Goal: Complete Application Form: Complete application form

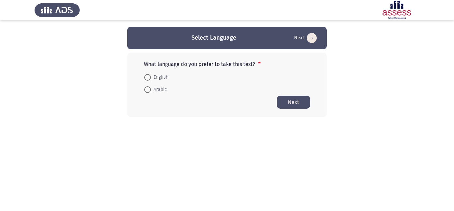
click at [160, 87] on span "Arabic" at bounding box center [159, 89] width 16 height 8
click at [151, 87] on input "Arabic" at bounding box center [147, 89] width 7 height 7
radio input "true"
click at [296, 101] on button "Next" at bounding box center [293, 101] width 33 height 13
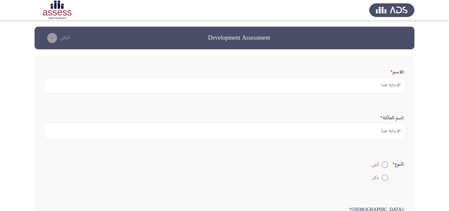
click at [313, 76] on form ":الاسم *" at bounding box center [225, 79] width 360 height 26
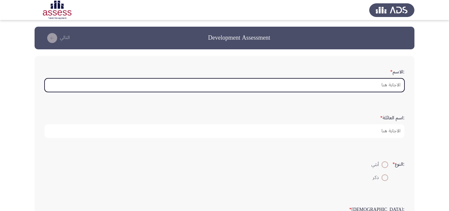
click at [311, 85] on input ":الاسم *" at bounding box center [225, 85] width 360 height 14
type input "l"
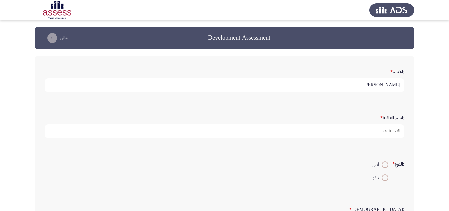
type input "[PERSON_NAME]"
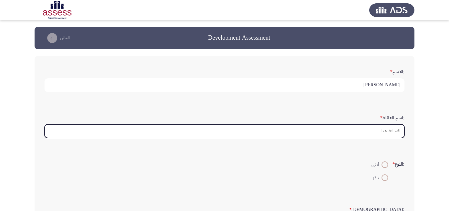
click at [387, 131] on input ":اسم العائلة *" at bounding box center [225, 131] width 360 height 14
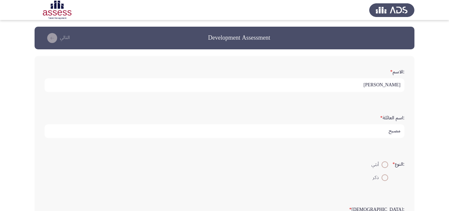
type input "مصبح"
click at [385, 178] on span at bounding box center [385, 177] width 7 height 7
click at [385, 178] on input "ذكر" at bounding box center [385, 177] width 7 height 7
radio input "true"
click at [388, 130] on input "مصبح" at bounding box center [225, 131] width 360 height 14
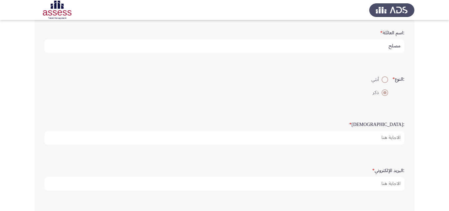
scroll to position [100, 0]
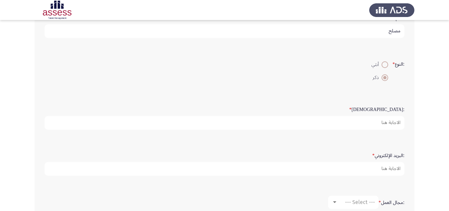
type input "مصلح"
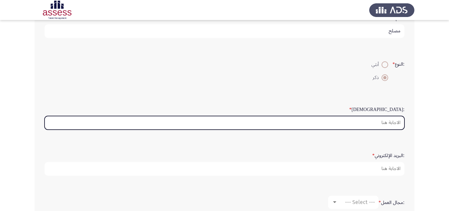
click at [390, 125] on input ":السن *" at bounding box center [225, 123] width 360 height 14
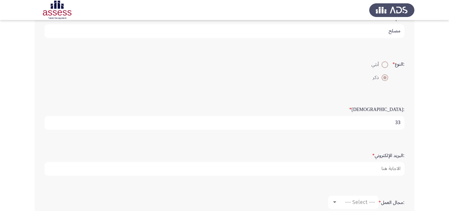
type input "33"
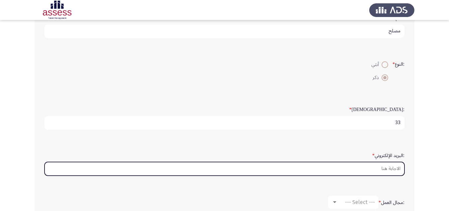
click at [195, 169] on input ":البريد الإلكتروني *" at bounding box center [225, 169] width 360 height 14
type input "ة"
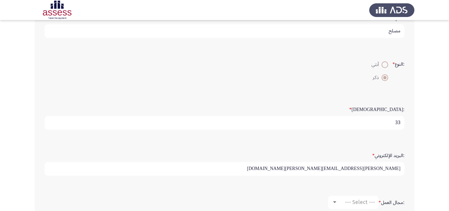
scroll to position [133, 0]
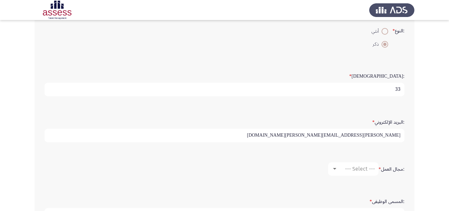
type input "[PERSON_NAME][EMAIL_ADDRESS][PERSON_NAME][DOMAIN_NAME]"
click at [335, 167] on div at bounding box center [335, 168] width 6 height 5
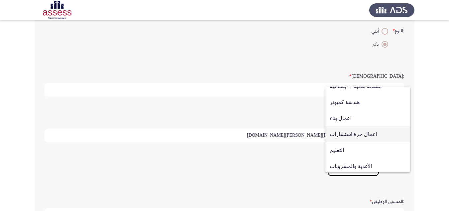
scroll to position [100, 0]
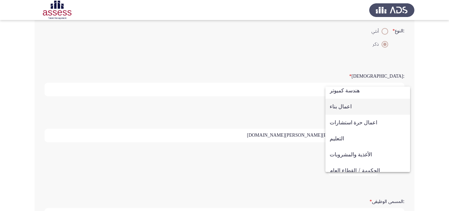
click at [347, 108] on span "اعمال بناء" at bounding box center [368, 106] width 76 height 16
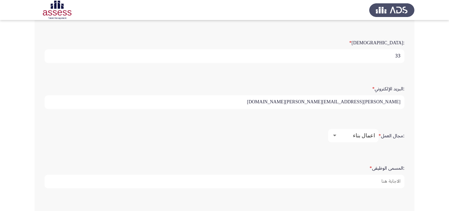
scroll to position [200, 0]
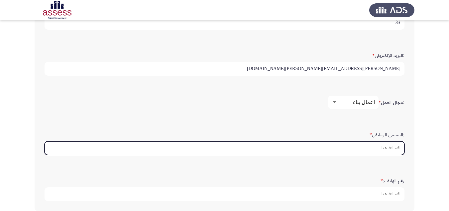
click at [346, 143] on input ":المسمى الوظيفى *" at bounding box center [225, 148] width 360 height 14
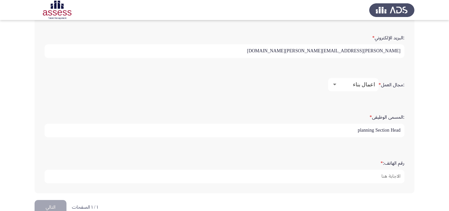
scroll to position [233, 0]
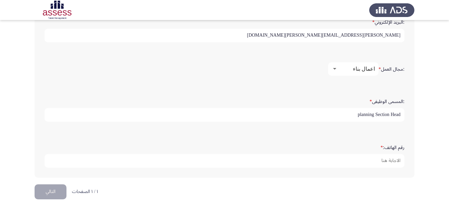
type input "planning Section Head"
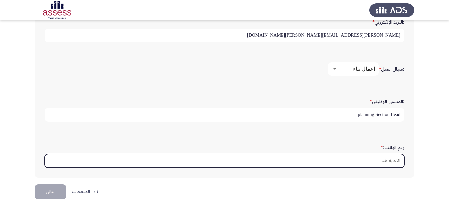
click at [339, 157] on input "رقم الهاتف: *" at bounding box center [225, 161] width 360 height 14
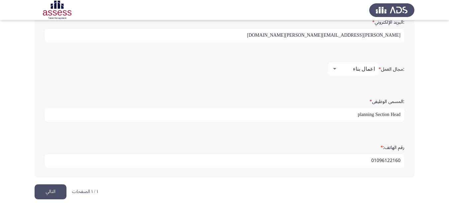
type input "01096122160"
click at [51, 190] on button "التالي" at bounding box center [51, 191] width 32 height 15
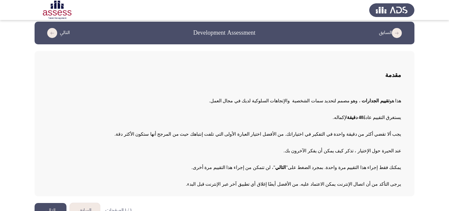
scroll to position [19, 0]
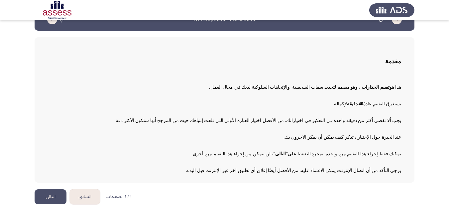
drag, startPoint x: 401, startPoint y: 80, endPoint x: 335, endPoint y: 106, distance: 70.8
click at [336, 106] on div "هذا هو تقييم الجدارات ، وهو مصمم لتحديد سمات [DEMOGRAPHIC_DATA] والإتجاهات السل…" at bounding box center [225, 126] width 354 height 100
drag, startPoint x: 253, startPoint y: 86, endPoint x: 335, endPoint y: 102, distance: 84.2
click at [335, 102] on div "هذا هو تقييم الجدارات ، وهو مصمم لتحديد سمات [DEMOGRAPHIC_DATA] والإتجاهات السل…" at bounding box center [225, 126] width 354 height 100
drag, startPoint x: 368, startPoint y: 88, endPoint x: 368, endPoint y: 162, distance: 74.2
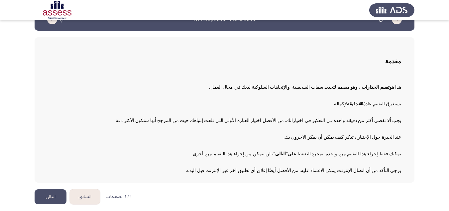
click at [368, 162] on div "هذا هو تقييم الجدارات ، وهو مصمم لتحديد سمات [DEMOGRAPHIC_DATA] والإتجاهات السل…" at bounding box center [225, 126] width 354 height 100
click at [320, 154] on span "يمكنك فقط إجراء هذا التقييم مرة واحدة. بمجرد الضغط على" at bounding box center [344, 153] width 113 height 5
click at [288, 153] on span """ at bounding box center [287, 153] width 2 height 5
click at [307, 170] on span "يرجى التأكد من أن اتصال الإنترنت يمكن الاعتماد عليه. من الأفضل أيضًا إغلاق أي ت…" at bounding box center [294, 170] width 216 height 5
click at [309, 159] on div "هذا هو تقييم الجدارات ، وهو مصمم لتحديد سمات [DEMOGRAPHIC_DATA] والإتجاهات السل…" at bounding box center [225, 126] width 354 height 100
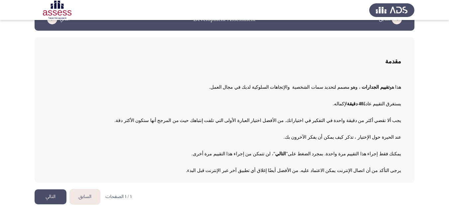
click at [369, 167] on p "يرجى التأكد من أن اتصال الإنترنت يمكن الاعتماد عليه. من الأفضل أيضًا إغلاق أي ت…" at bounding box center [225, 169] width 354 height 11
click at [56, 196] on button "التالي" at bounding box center [51, 196] width 32 height 15
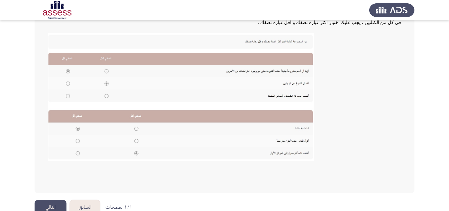
scroll to position [133, 0]
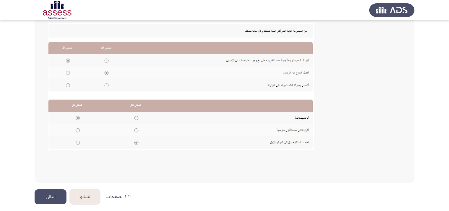
click at [56, 197] on button "التالي" at bounding box center [51, 196] width 32 height 15
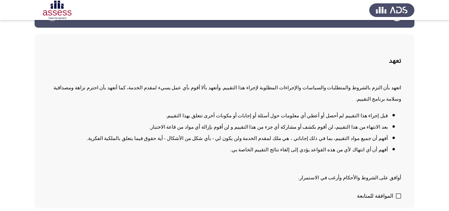
scroll to position [36, 0]
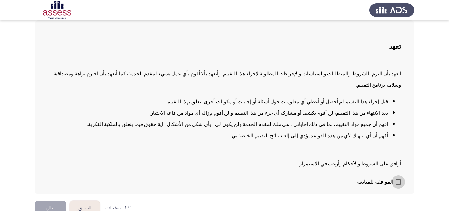
click at [399, 178] on label "الموافقة للمتابعة" at bounding box center [379, 182] width 44 height 8
click at [399, 184] on input "الموافقة للمتابعة" at bounding box center [399, 184] width 0 height 0
checkbox input "true"
click at [49, 200] on button "التالي" at bounding box center [51, 207] width 32 height 15
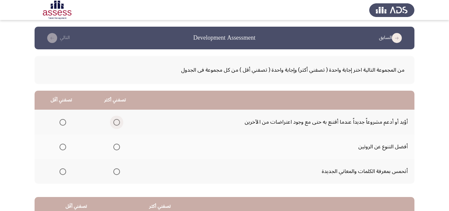
click at [115, 122] on span "Select an option" at bounding box center [116, 122] width 7 height 7
click at [115, 122] on input "Select an option" at bounding box center [116, 122] width 7 height 7
click at [60, 146] on span "Select an option" at bounding box center [63, 146] width 7 height 7
click at [60, 146] on input "Select an option" at bounding box center [63, 146] width 7 height 7
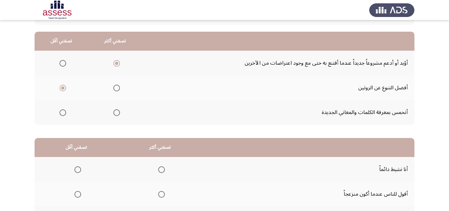
scroll to position [92, 0]
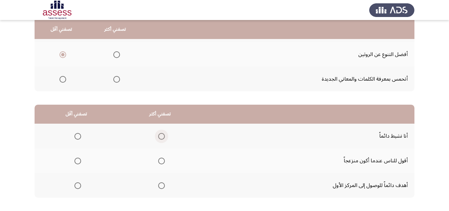
click at [160, 137] on span "Select an option" at bounding box center [161, 136] width 7 height 7
click at [160, 137] on input "Select an option" at bounding box center [161, 136] width 7 height 7
click at [77, 160] on span "Select an option" at bounding box center [78, 160] width 7 height 7
click at [77, 160] on input "Select an option" at bounding box center [78, 160] width 7 height 7
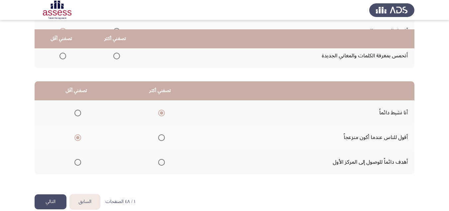
scroll to position [125, 0]
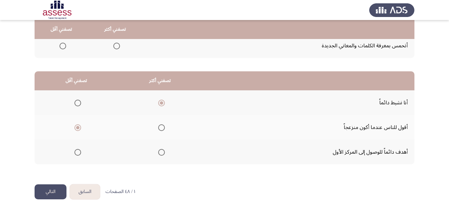
click at [56, 191] on button "التالي" at bounding box center [51, 191] width 32 height 15
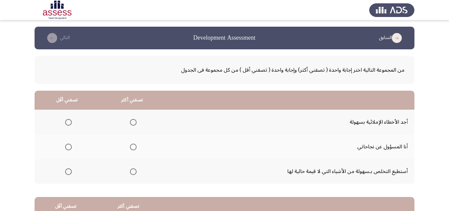
click at [132, 170] on span "Select an option" at bounding box center [133, 171] width 7 height 7
click at [132, 170] on input "Select an option" at bounding box center [133, 171] width 7 height 7
click at [70, 120] on span "Select an option" at bounding box center [68, 122] width 7 height 7
click at [70, 120] on input "Select an option" at bounding box center [68, 122] width 7 height 7
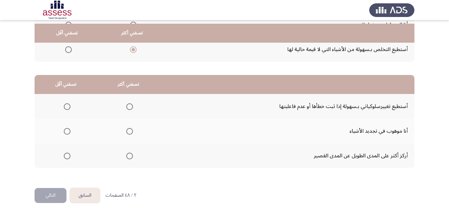
scroll to position [125, 0]
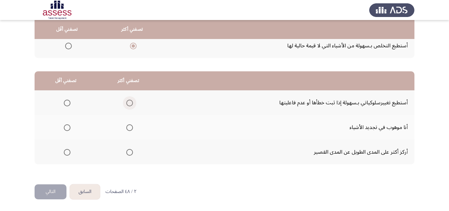
click at [126, 103] on span "Select an option" at bounding box center [129, 102] width 7 height 7
click at [126, 103] on input "Select an option" at bounding box center [129, 102] width 7 height 7
click at [68, 154] on span "Select an option" at bounding box center [67, 152] width 7 height 7
click at [68, 154] on input "Select an option" at bounding box center [67, 152] width 7 height 7
click at [54, 191] on button "التالي" at bounding box center [51, 191] width 32 height 15
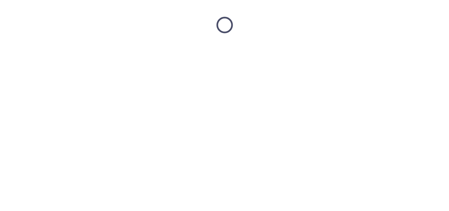
scroll to position [0, 0]
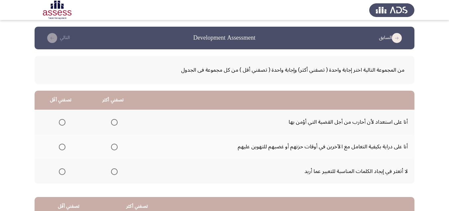
click at [117, 120] on span "Select an option" at bounding box center [114, 122] width 7 height 7
click at [117, 120] on input "Select an option" at bounding box center [114, 122] width 7 height 7
click at [63, 169] on span "Select an option" at bounding box center [62, 171] width 7 height 7
click at [63, 169] on input "Select an option" at bounding box center [62, 171] width 7 height 7
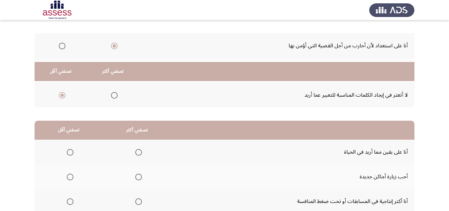
scroll to position [125, 0]
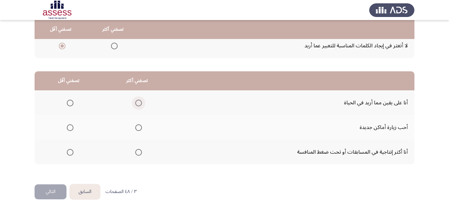
click at [135, 103] on span "Select an option" at bounding box center [138, 102] width 7 height 7
click at [135, 103] on input "Select an option" at bounding box center [138, 102] width 7 height 7
click at [67, 128] on span "Select an option" at bounding box center [70, 127] width 7 height 7
click at [67, 128] on input "Select an option" at bounding box center [70, 127] width 7 height 7
click at [53, 192] on button "التالي" at bounding box center [51, 191] width 32 height 15
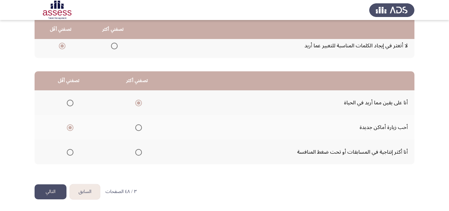
scroll to position [0, 0]
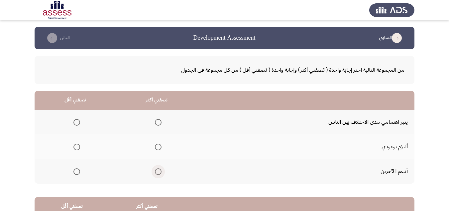
click at [155, 172] on span "Select an option" at bounding box center [158, 171] width 7 height 7
click at [155, 172] on input "Select an option" at bounding box center [158, 171] width 7 height 7
click at [74, 122] on span "Select an option" at bounding box center [77, 122] width 7 height 7
click at [74, 122] on input "Select an option" at bounding box center [77, 122] width 7 height 7
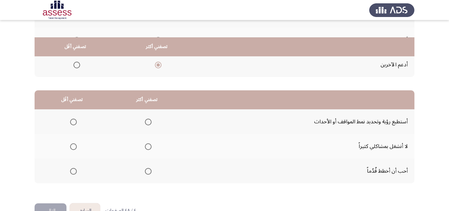
scroll to position [125, 0]
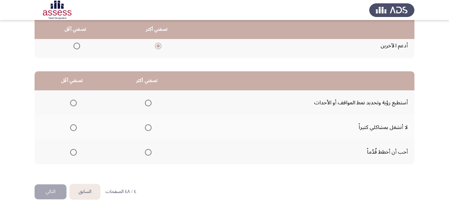
click at [147, 153] on span "Select an option" at bounding box center [148, 152] width 7 height 7
click at [147, 153] on input "Select an option" at bounding box center [148, 152] width 7 height 7
click at [73, 103] on span "Select an option" at bounding box center [73, 102] width 7 height 7
click at [73, 103] on input "Select an option" at bounding box center [73, 102] width 7 height 7
click at [47, 189] on button "التالي" at bounding box center [51, 191] width 32 height 15
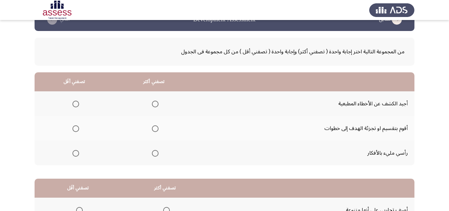
scroll to position [33, 0]
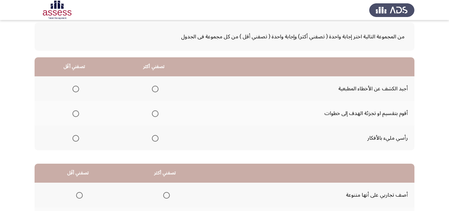
click at [154, 114] on span "Select an option" at bounding box center [155, 113] width 7 height 7
click at [154, 114] on input "Select an option" at bounding box center [155, 113] width 7 height 7
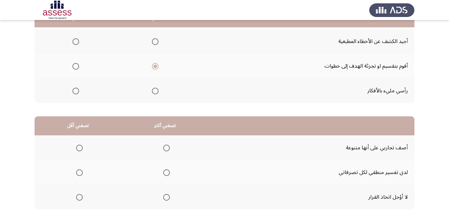
scroll to position [67, 0]
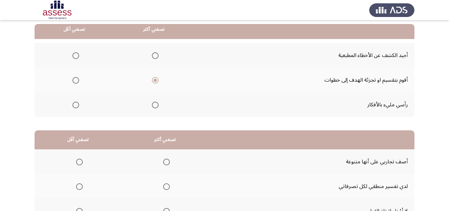
click at [74, 104] on span "Select an option" at bounding box center [76, 104] width 7 height 7
click at [74, 104] on input "Select an option" at bounding box center [76, 104] width 7 height 7
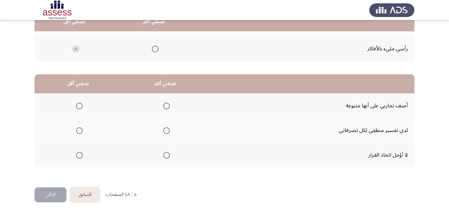
scroll to position [125, 0]
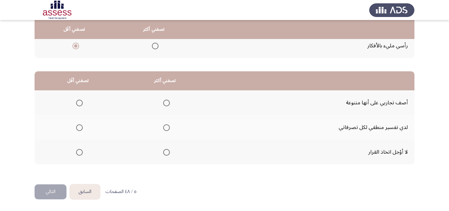
click at [77, 149] on span "Select an option" at bounding box center [79, 152] width 7 height 7
click at [77, 149] on input "Select an option" at bounding box center [79, 152] width 7 height 7
click at [163, 102] on span "Select an option" at bounding box center [166, 102] width 7 height 7
click at [163, 102] on input "Select an option" at bounding box center [166, 102] width 7 height 7
click at [54, 191] on button "التالي" at bounding box center [51, 191] width 32 height 15
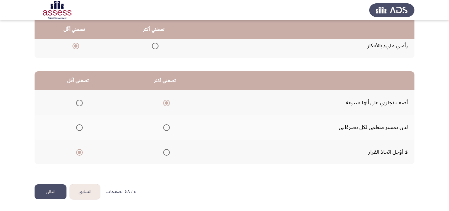
scroll to position [0, 0]
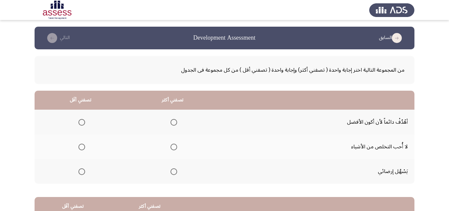
click at [84, 122] on span "Select an option" at bounding box center [82, 122] width 7 height 7
click at [84, 122] on input "Select an option" at bounding box center [82, 122] width 7 height 7
click at [171, 172] on span "Select an option" at bounding box center [174, 171] width 7 height 7
click at [171, 172] on input "Select an option" at bounding box center [174, 171] width 7 height 7
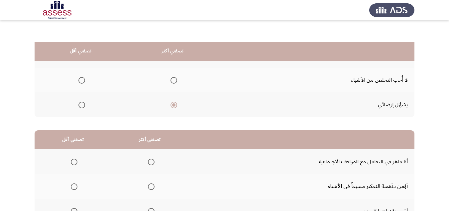
scroll to position [100, 0]
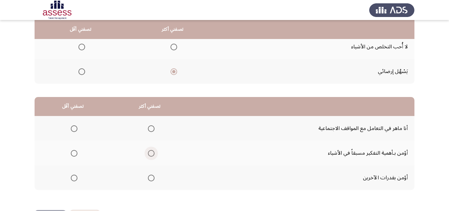
click at [151, 152] on span "Select an option" at bounding box center [151, 153] width 7 height 7
click at [151, 152] on input "Select an option" at bounding box center [151, 153] width 7 height 7
click at [76, 178] on span "Select an option" at bounding box center [74, 177] width 7 height 7
click at [76, 178] on input "Select an option" at bounding box center [74, 177] width 7 height 7
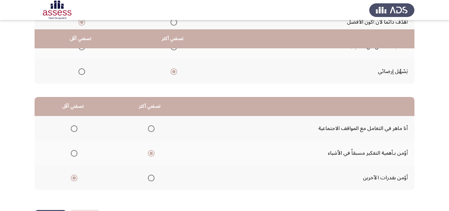
scroll to position [125, 0]
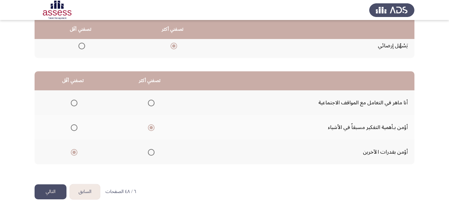
click at [47, 189] on button "التالي" at bounding box center [51, 191] width 32 height 15
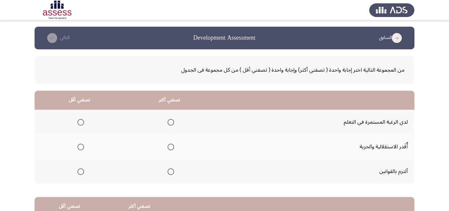
click at [172, 122] on span "Select an option" at bounding box center [171, 122] width 7 height 7
click at [172, 122] on input "Select an option" at bounding box center [171, 122] width 7 height 7
click at [82, 173] on span "Select an option" at bounding box center [81, 171] width 7 height 7
click at [82, 173] on input "Select an option" at bounding box center [81, 171] width 7 height 7
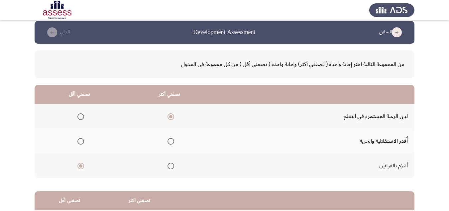
scroll to position [125, 0]
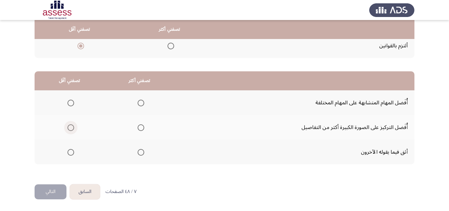
click at [72, 129] on span "Select an option" at bounding box center [71, 127] width 7 height 7
click at [72, 129] on input "Select an option" at bounding box center [71, 127] width 7 height 7
click at [71, 106] on span "Select an option" at bounding box center [71, 102] width 7 height 7
click at [71, 106] on input "Select an option" at bounding box center [71, 102] width 7 height 7
click at [142, 152] on span "Select an option" at bounding box center [141, 152] width 7 height 7
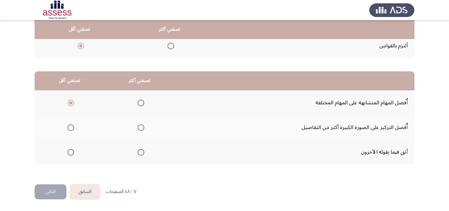
click at [142, 152] on input "Select an option" at bounding box center [141, 152] width 7 height 7
click at [52, 191] on button "التالي" at bounding box center [51, 191] width 32 height 15
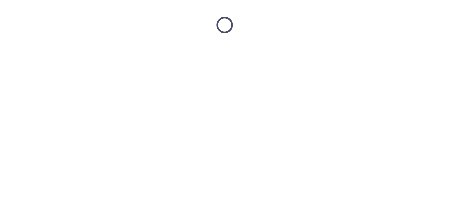
scroll to position [0, 0]
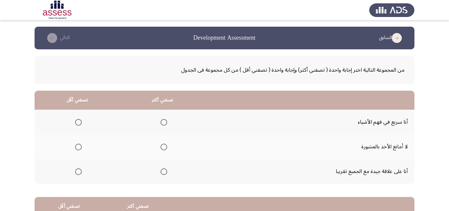
click at [165, 171] on span "Select an option" at bounding box center [164, 171] width 7 height 7
click at [165, 171] on input "Select an option" at bounding box center [164, 171] width 7 height 7
click at [76, 144] on span "Select an option" at bounding box center [78, 146] width 7 height 7
click at [76, 144] on input "Select an option" at bounding box center [78, 146] width 7 height 7
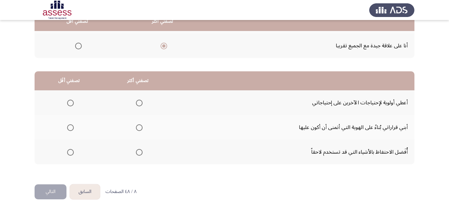
scroll to position [92, 0]
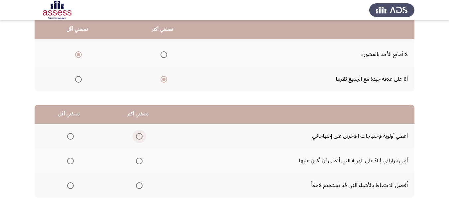
click at [138, 138] on span "Select an option" at bounding box center [139, 136] width 7 height 7
click at [138, 138] on input "Select an option" at bounding box center [139, 136] width 7 height 7
click at [71, 159] on span "Select an option" at bounding box center [70, 160] width 7 height 7
click at [71, 159] on input "Select an option" at bounding box center [70, 160] width 7 height 7
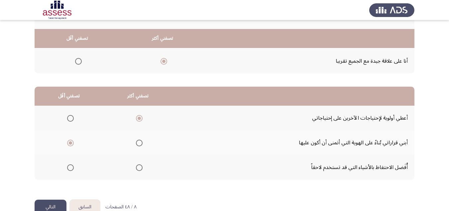
scroll to position [125, 0]
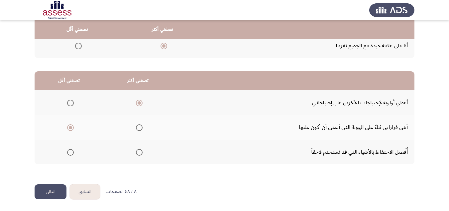
click at [56, 191] on button "التالي" at bounding box center [51, 191] width 32 height 15
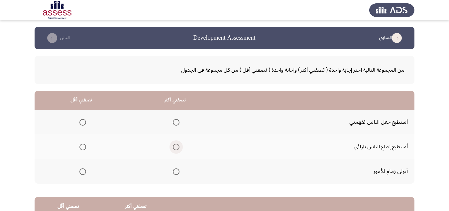
click at [173, 145] on span "Select an option" at bounding box center [176, 146] width 7 height 7
click at [173, 145] on input "Select an option" at bounding box center [176, 146] width 7 height 7
click at [84, 121] on span "Select an option" at bounding box center [83, 122] width 7 height 7
click at [84, 121] on input "Select an option" at bounding box center [83, 122] width 7 height 7
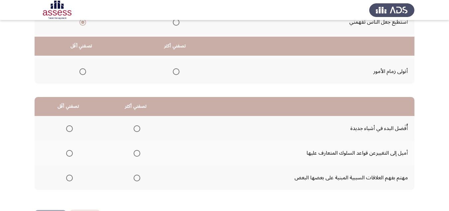
scroll to position [125, 0]
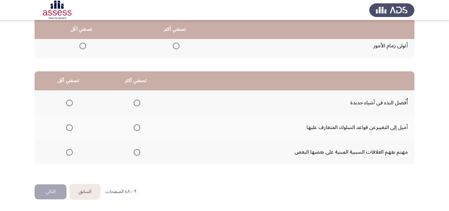
click at [137, 103] on span "Select an option" at bounding box center [137, 102] width 7 height 7
click at [137, 103] on input "Select an option" at bounding box center [137, 102] width 7 height 7
click at [71, 151] on span "Select an option" at bounding box center [69, 152] width 7 height 7
click at [71, 151] on input "Select an option" at bounding box center [69, 152] width 7 height 7
click at [47, 191] on button "التالي" at bounding box center [51, 191] width 32 height 15
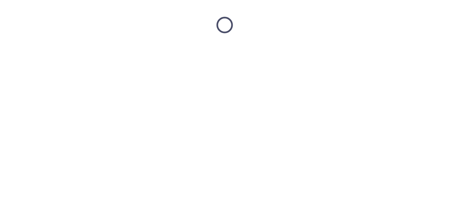
scroll to position [0, 0]
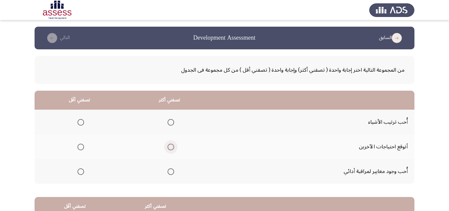
click at [169, 149] on span "Select an option" at bounding box center [171, 146] width 7 height 7
click at [169, 149] on input "Select an option" at bounding box center [171, 146] width 7 height 7
click at [82, 148] on span "Select an option" at bounding box center [81, 146] width 7 height 7
click at [82, 148] on input "Select an option" at bounding box center [81, 146] width 7 height 7
click at [169, 122] on span "Select an option" at bounding box center [171, 122] width 7 height 7
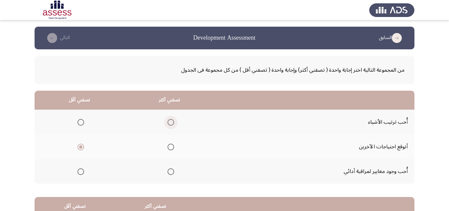
click at [169, 122] on input "Select an option" at bounding box center [171, 122] width 7 height 7
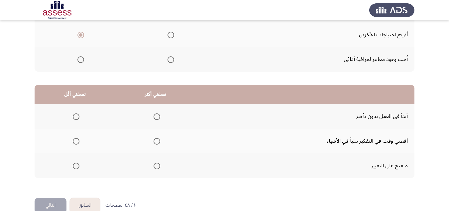
scroll to position [125, 0]
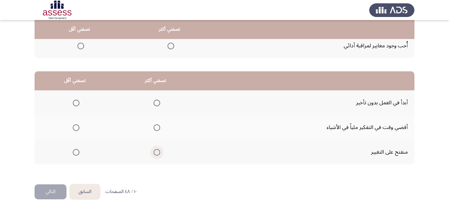
click at [156, 152] on span "Select an option" at bounding box center [157, 152] width 7 height 7
click at [156, 152] on input "Select an option" at bounding box center [157, 152] width 7 height 7
click at [77, 125] on span "Select an option" at bounding box center [76, 127] width 7 height 7
click at [77, 125] on input "Select an option" at bounding box center [76, 127] width 7 height 7
click at [58, 190] on button "التالي" at bounding box center [51, 191] width 32 height 15
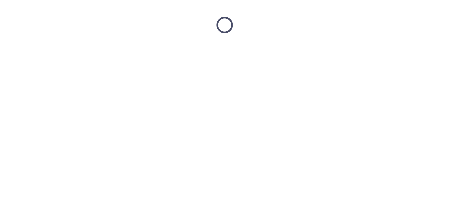
scroll to position [0, 0]
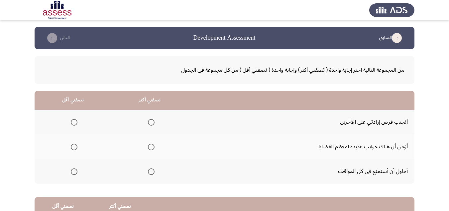
click at [77, 120] on span "Select an option" at bounding box center [74, 122] width 7 height 7
click at [77, 120] on input "Select an option" at bounding box center [74, 122] width 7 height 7
click at [151, 147] on span "Select an option" at bounding box center [151, 146] width 7 height 7
click at [151, 147] on input "Select an option" at bounding box center [151, 146] width 7 height 7
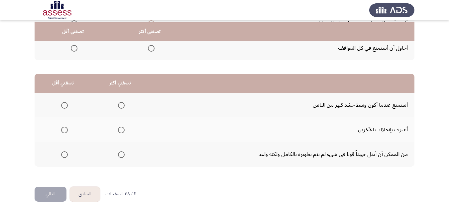
scroll to position [125, 0]
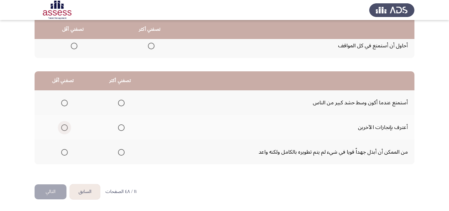
click at [65, 127] on span "Select an option" at bounding box center [64, 127] width 7 height 7
click at [65, 127] on input "Select an option" at bounding box center [64, 127] width 7 height 7
click at [118, 127] on span "Select an option" at bounding box center [121, 127] width 7 height 7
click at [118, 127] on input "Select an option" at bounding box center [121, 127] width 7 height 7
click at [63, 153] on span "Select an option" at bounding box center [64, 152] width 7 height 7
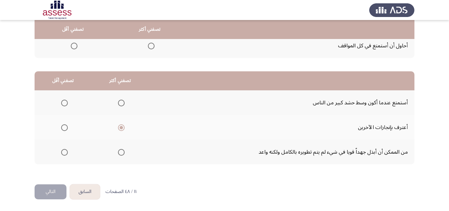
click at [63, 153] on input "Select an option" at bounding box center [64, 152] width 7 height 7
click at [53, 190] on button "التالي" at bounding box center [51, 191] width 32 height 15
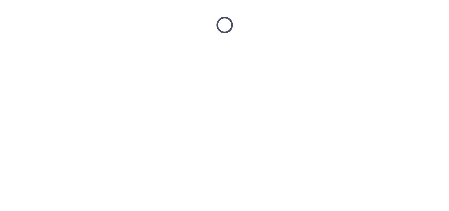
scroll to position [0, 0]
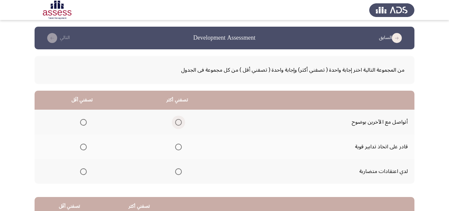
click at [177, 119] on span "Select an option" at bounding box center [178, 122] width 7 height 7
click at [177, 119] on input "Select an option" at bounding box center [178, 122] width 7 height 7
click at [85, 148] on span "Select an option" at bounding box center [83, 146] width 7 height 7
click at [85, 148] on input "Select an option" at bounding box center [83, 146] width 7 height 7
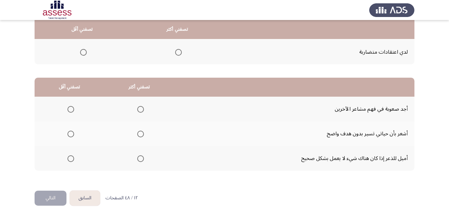
scroll to position [125, 0]
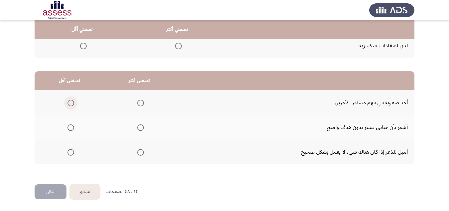
click at [70, 101] on span "Select an option" at bounding box center [71, 102] width 7 height 7
click at [70, 101] on input "Select an option" at bounding box center [71, 102] width 7 height 7
click at [73, 99] on span "Select an option" at bounding box center [71, 102] width 7 height 7
click at [73, 99] on input "Select an option" at bounding box center [71, 102] width 7 height 7
click at [71, 131] on mat-radio-group "Select an option" at bounding box center [69, 126] width 9 height 11
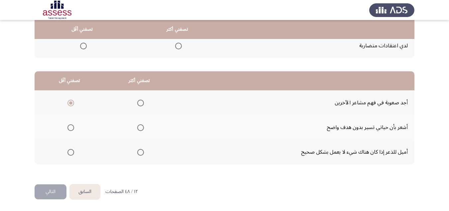
click at [71, 127] on span "Select an option" at bounding box center [71, 127] width 7 height 7
click at [71, 127] on input "Select an option" at bounding box center [71, 127] width 7 height 7
click at [137, 152] on span "Select an option" at bounding box center [140, 152] width 7 height 7
click at [137, 152] on input "Select an option" at bounding box center [140, 152] width 7 height 7
click at [47, 189] on button "التالي" at bounding box center [51, 191] width 32 height 15
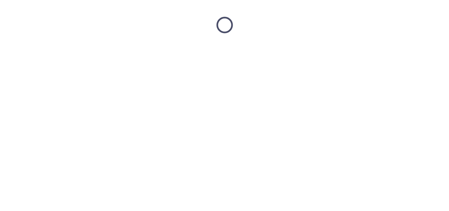
scroll to position [0, 0]
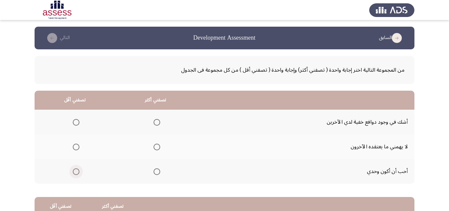
click at [76, 171] on span "Select an option" at bounding box center [76, 171] width 7 height 7
click at [76, 171] on input "Select an option" at bounding box center [76, 171] width 7 height 7
click at [155, 172] on span "Select an option" at bounding box center [157, 171] width 7 height 7
click at [155, 172] on input "Select an option" at bounding box center [157, 171] width 7 height 7
click at [77, 120] on span "Select an option" at bounding box center [76, 122] width 7 height 7
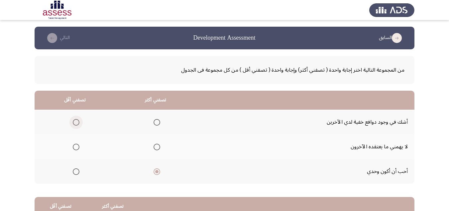
click at [77, 120] on input "Select an option" at bounding box center [76, 122] width 7 height 7
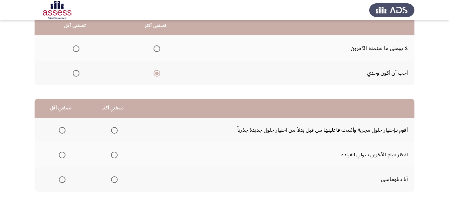
scroll to position [100, 0]
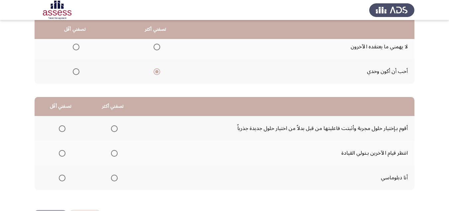
click at [64, 153] on span "Select an option" at bounding box center [62, 153] width 7 height 7
click at [64, 153] on input "Select an option" at bounding box center [62, 153] width 7 height 7
click at [66, 171] on th at bounding box center [61, 177] width 52 height 25
click at [63, 176] on span "Select an option" at bounding box center [62, 177] width 7 height 7
click at [63, 176] on input "Select an option" at bounding box center [62, 177] width 7 height 7
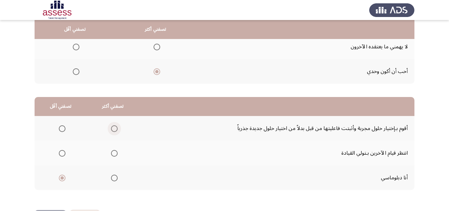
click at [112, 128] on span "Select an option" at bounding box center [114, 128] width 7 height 7
click at [112, 128] on input "Select an option" at bounding box center [114, 128] width 7 height 7
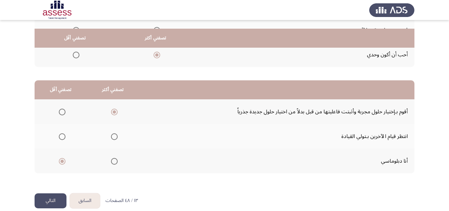
scroll to position [125, 0]
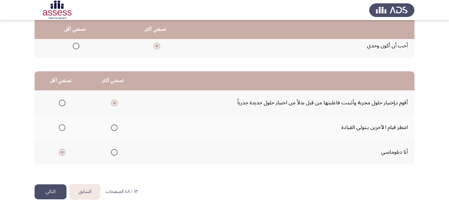
click at [54, 195] on button "التالي" at bounding box center [51, 191] width 32 height 15
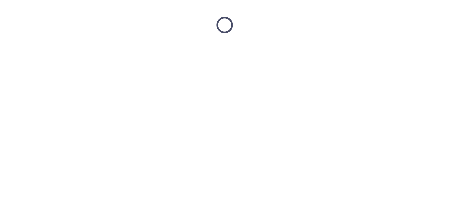
scroll to position [0, 0]
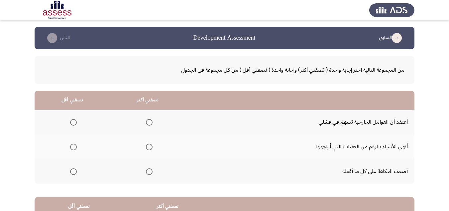
click at [149, 149] on span "Select an option" at bounding box center [149, 146] width 7 height 7
click at [149, 149] on input "Select an option" at bounding box center [149, 146] width 7 height 7
click at [74, 125] on span "Select an option" at bounding box center [73, 122] width 7 height 7
click at [74, 125] on input "Select an option" at bounding box center [73, 122] width 7 height 7
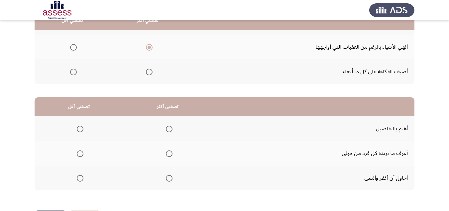
scroll to position [100, 0]
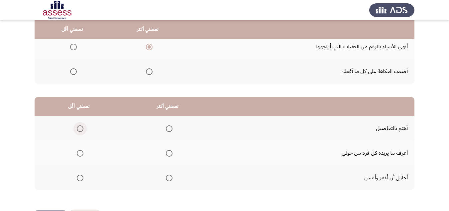
click at [82, 126] on span "Select an option" at bounding box center [80, 128] width 7 height 7
click at [82, 126] on input "Select an option" at bounding box center [80, 128] width 7 height 7
click at [167, 151] on span "Select an option" at bounding box center [169, 153] width 7 height 7
click at [167, 151] on input "Select an option" at bounding box center [169, 153] width 7 height 7
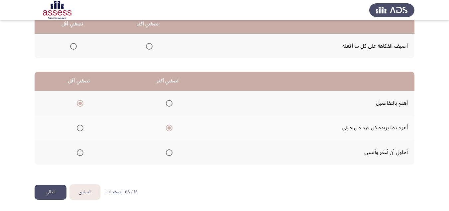
scroll to position [125, 0]
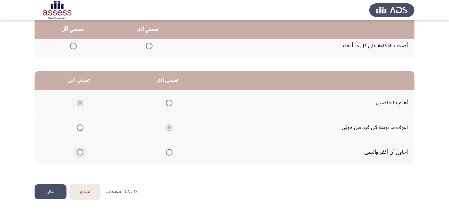
click at [82, 150] on span "Select an option" at bounding box center [80, 152] width 7 height 7
click at [82, 150] on input "Select an option" at bounding box center [80, 152] width 7 height 7
click at [80, 105] on span "Select an option" at bounding box center [80, 102] width 7 height 7
click at [80, 105] on input "Select an option" at bounding box center [80, 102] width 7 height 7
click at [47, 192] on button "التالي" at bounding box center [51, 191] width 32 height 15
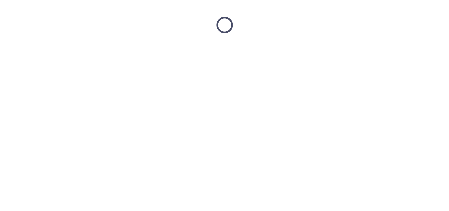
scroll to position [0, 0]
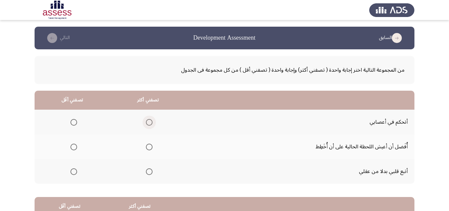
click at [146, 121] on span "Select an option" at bounding box center [149, 122] width 7 height 7
click at [146, 121] on input "Select an option" at bounding box center [149, 122] width 7 height 7
click at [75, 142] on mat-radio-group "Select an option" at bounding box center [72, 146] width 9 height 11
click at [75, 146] on span "Select an option" at bounding box center [74, 146] width 7 height 7
click at [75, 146] on input "Select an option" at bounding box center [74, 146] width 7 height 7
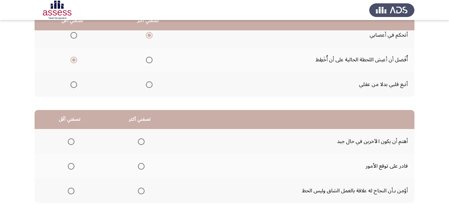
scroll to position [100, 0]
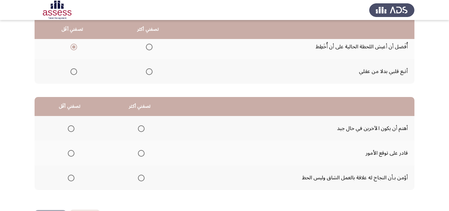
click at [140, 177] on span "Select an option" at bounding box center [141, 177] width 7 height 7
click at [140, 177] on input "Select an option" at bounding box center [141, 177] width 7 height 7
click at [69, 127] on span "Select an option" at bounding box center [71, 128] width 7 height 7
click at [69, 127] on input "Select an option" at bounding box center [71, 128] width 7 height 7
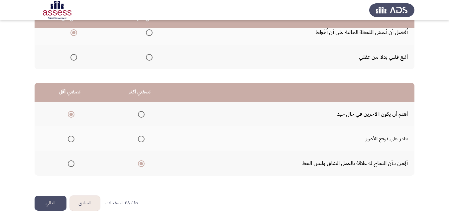
scroll to position [125, 0]
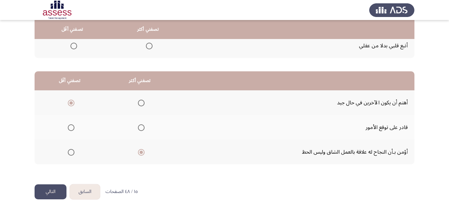
click at [59, 188] on button "التالي" at bounding box center [51, 191] width 32 height 15
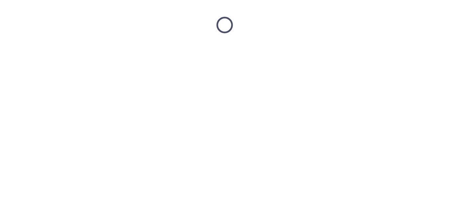
scroll to position [0, 0]
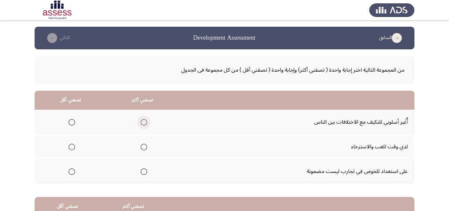
click at [146, 123] on span "Select an option" at bounding box center [144, 122] width 7 height 7
click at [146, 123] on input "Select an option" at bounding box center [144, 122] width 7 height 7
click at [72, 170] on span "Select an option" at bounding box center [72, 171] width 7 height 7
click at [72, 170] on input "Select an option" at bounding box center [72, 171] width 7 height 7
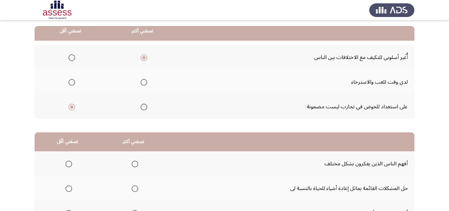
scroll to position [67, 0]
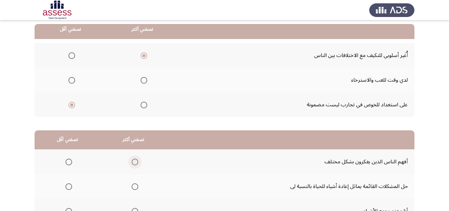
click at [132, 163] on span "Select an option" at bounding box center [135, 161] width 7 height 7
click at [132, 163] on input "Select an option" at bounding box center [135, 161] width 7 height 7
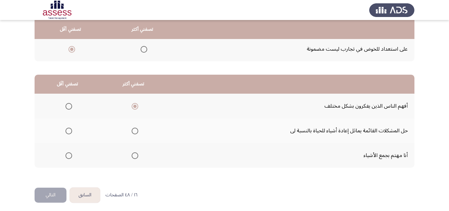
scroll to position [125, 0]
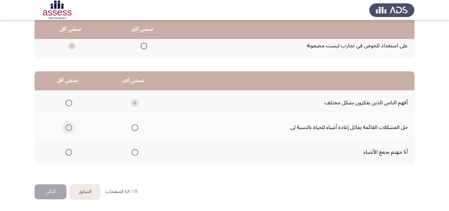
click at [68, 129] on span "Select an option" at bounding box center [69, 127] width 7 height 7
click at [68, 129] on input "Select an option" at bounding box center [69, 127] width 7 height 7
click at [58, 184] on button "التالي" at bounding box center [51, 191] width 32 height 15
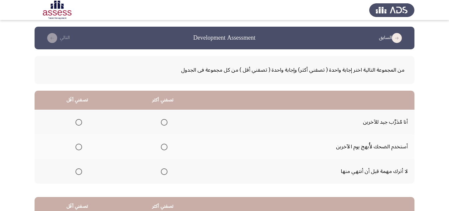
click at [79, 120] on span "Select an option" at bounding box center [79, 122] width 7 height 7
click at [79, 120] on input "Select an option" at bounding box center [79, 122] width 7 height 7
click at [166, 171] on span "Select an option" at bounding box center [164, 171] width 7 height 7
click at [166, 171] on input "Select an option" at bounding box center [164, 171] width 7 height 7
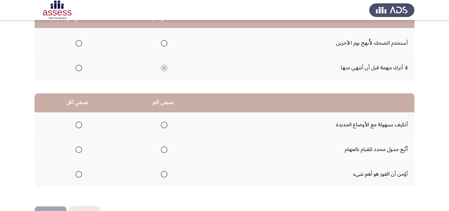
scroll to position [92, 0]
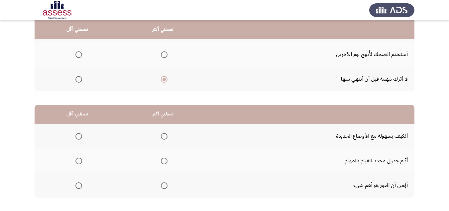
click at [165, 134] on span "Select an option" at bounding box center [164, 136] width 7 height 7
click at [165, 134] on input "Select an option" at bounding box center [164, 136] width 7 height 7
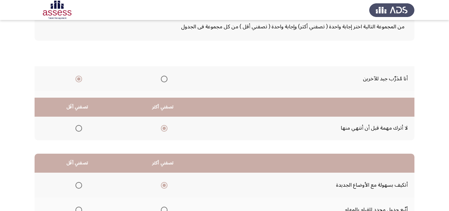
scroll to position [125, 0]
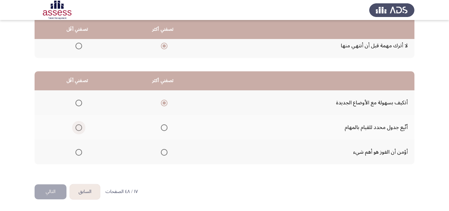
click at [78, 129] on span "Select an option" at bounding box center [79, 127] width 7 height 7
click at [78, 129] on input "Select an option" at bounding box center [79, 127] width 7 height 7
click at [62, 192] on button "التالي" at bounding box center [51, 191] width 32 height 15
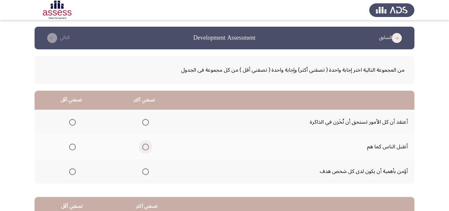
click at [144, 146] on span "Select an option" at bounding box center [145, 146] width 7 height 7
click at [144, 146] on input "Select an option" at bounding box center [145, 146] width 7 height 7
click at [73, 175] on mat-radio-group "Select an option" at bounding box center [71, 170] width 9 height 11
click at [74, 172] on span "Select an option" at bounding box center [72, 171] width 7 height 7
click at [74, 172] on input "Select an option" at bounding box center [72, 171] width 7 height 7
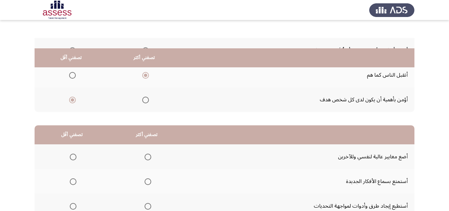
scroll to position [100, 0]
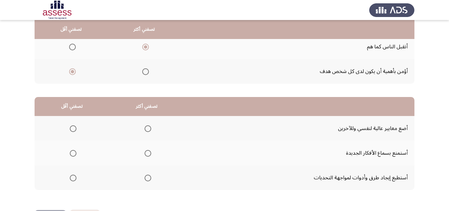
click at [145, 152] on span "Select an option" at bounding box center [148, 153] width 7 height 7
click at [145, 152] on input "Select an option" at bounding box center [148, 153] width 7 height 7
click at [72, 179] on span "Select an option" at bounding box center [73, 177] width 7 height 7
click at [72, 179] on input "Select an option" at bounding box center [73, 177] width 7 height 7
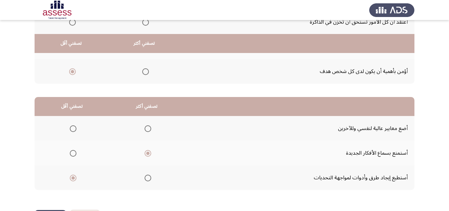
scroll to position [125, 0]
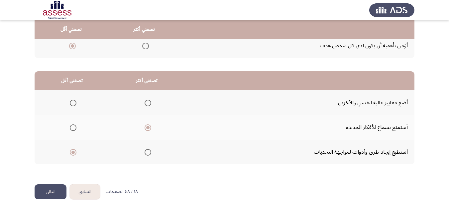
click at [46, 192] on button "التالي" at bounding box center [51, 191] width 32 height 15
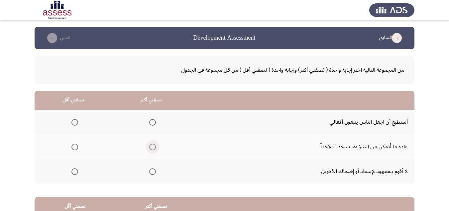
click at [152, 148] on span "Select an option" at bounding box center [152, 146] width 7 height 7
click at [152, 148] on input "Select an option" at bounding box center [152, 146] width 7 height 7
click at [75, 144] on span "Select an option" at bounding box center [75, 146] width 7 height 7
click at [75, 144] on input "Select an option" at bounding box center [75, 146] width 7 height 7
click at [147, 123] on label "Select an option" at bounding box center [151, 122] width 9 height 7
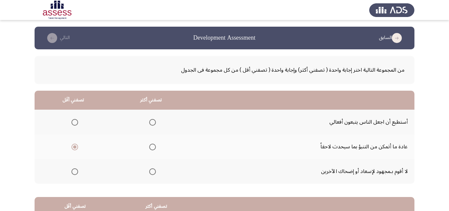
click at [149, 123] on input "Select an option" at bounding box center [152, 122] width 7 height 7
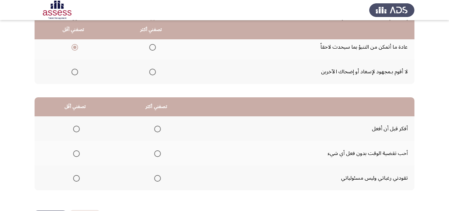
scroll to position [100, 0]
click at [158, 127] on span "Select an option" at bounding box center [157, 128] width 7 height 7
click at [158, 127] on input "Select an option" at bounding box center [157, 128] width 7 height 7
click at [79, 153] on span "Select an option" at bounding box center [76, 153] width 7 height 7
click at [79, 153] on input "Select an option" at bounding box center [76, 153] width 7 height 7
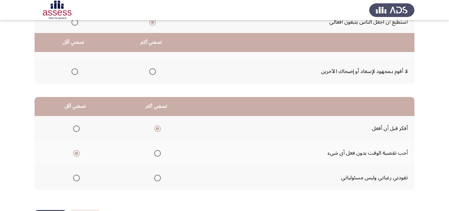
scroll to position [125, 0]
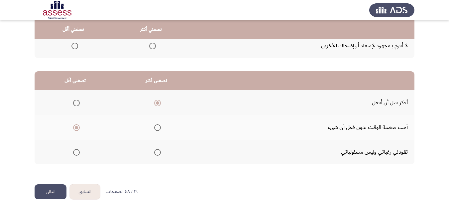
click at [55, 185] on button "التالي" at bounding box center [51, 191] width 32 height 15
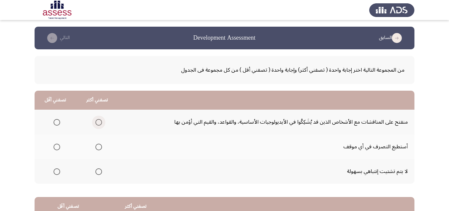
click at [101, 120] on span "Select an option" at bounding box center [98, 122] width 7 height 7
click at [101, 120] on input "Select an option" at bounding box center [98, 122] width 7 height 7
click at [60, 147] on span "Select an option" at bounding box center [57, 146] width 7 height 7
click at [60, 147] on input "Select an option" at bounding box center [57, 146] width 7 height 7
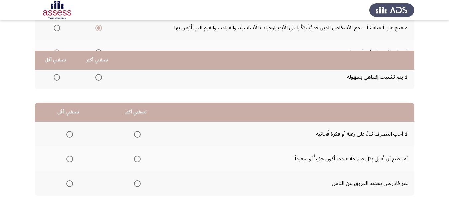
scroll to position [125, 0]
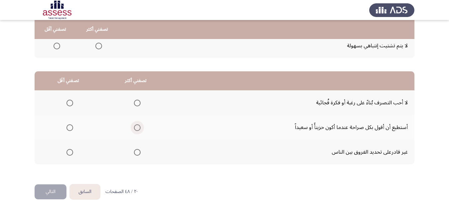
click at [132, 127] on label "Select an option" at bounding box center [135, 127] width 9 height 7
click at [134, 127] on input "Select an option" at bounding box center [137, 127] width 7 height 7
click at [69, 104] on span "Select an option" at bounding box center [70, 102] width 7 height 7
click at [69, 104] on input "Select an option" at bounding box center [70, 102] width 7 height 7
click at [50, 185] on button "التالي" at bounding box center [51, 191] width 32 height 15
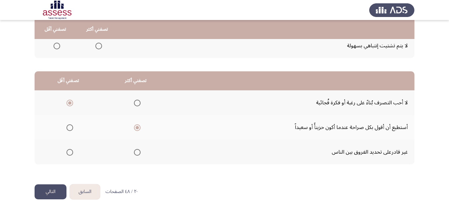
scroll to position [0, 0]
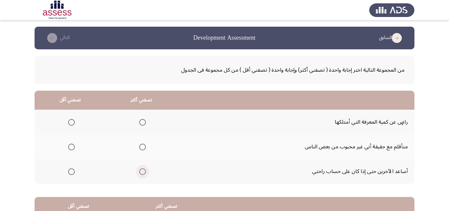
click at [143, 172] on span "Select an option" at bounding box center [142, 171] width 7 height 7
click at [143, 172] on input "Select an option" at bounding box center [142, 171] width 7 height 7
click at [70, 120] on span "Select an option" at bounding box center [71, 122] width 7 height 7
click at [70, 120] on input "Select an option" at bounding box center [71, 122] width 7 height 7
click at [73, 144] on span "Select an option" at bounding box center [71, 146] width 7 height 7
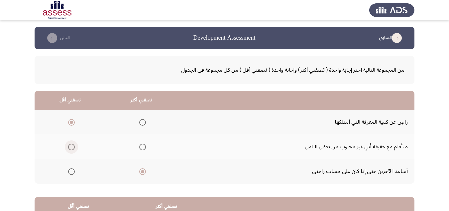
click at [73, 144] on input "Select an option" at bounding box center [71, 146] width 7 height 7
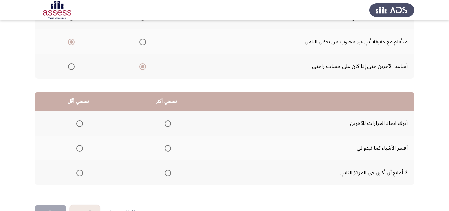
scroll to position [125, 0]
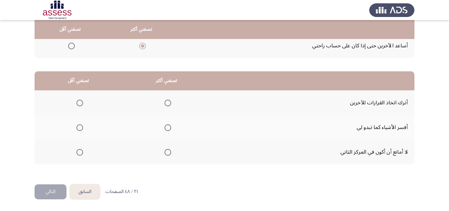
click at [81, 101] on span "Select an option" at bounding box center [80, 102] width 7 height 7
click at [81, 101] on input "Select an option" at bounding box center [80, 102] width 7 height 7
click at [167, 129] on span "Select an option" at bounding box center [168, 127] width 7 height 7
click at [167, 129] on input "Select an option" at bounding box center [168, 127] width 7 height 7
click at [49, 187] on button "التالي" at bounding box center [51, 191] width 32 height 15
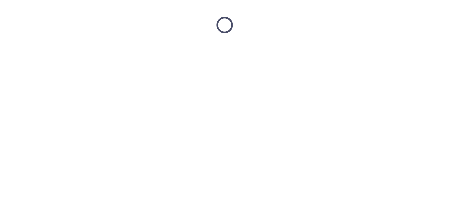
scroll to position [0, 0]
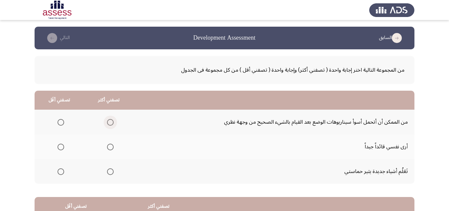
click at [110, 123] on span "Select an option" at bounding box center [110, 122] width 7 height 7
click at [110, 123] on input "Select an option" at bounding box center [110, 122] width 7 height 7
click at [62, 170] on span "Select an option" at bounding box center [61, 171] width 7 height 7
click at [62, 170] on input "Select an option" at bounding box center [61, 171] width 7 height 7
click at [115, 173] on th at bounding box center [109, 171] width 50 height 25
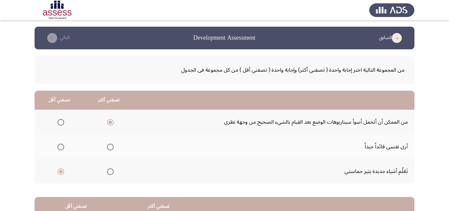
click at [109, 172] on span "Select an option" at bounding box center [110, 171] width 7 height 7
click at [109, 172] on input "Select an option" at bounding box center [110, 171] width 7 height 7
click at [60, 123] on span "Select an option" at bounding box center [61, 122] width 7 height 7
click at [60, 123] on input "Select an option" at bounding box center [61, 122] width 7 height 7
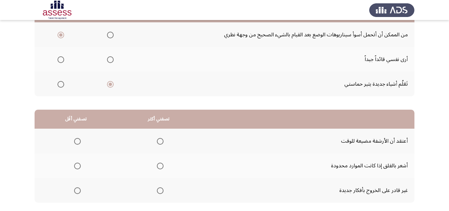
scroll to position [100, 0]
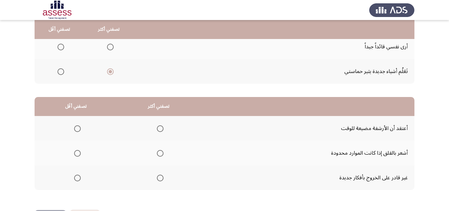
click at [77, 130] on span "Select an option" at bounding box center [77, 128] width 7 height 7
click at [77, 130] on input "Select an option" at bounding box center [77, 128] width 7 height 7
click at [77, 154] on span "Select an option" at bounding box center [77, 153] width 7 height 7
click at [77, 154] on input "Select an option" at bounding box center [77, 153] width 7 height 7
click at [158, 154] on span "Select an option" at bounding box center [160, 153] width 7 height 7
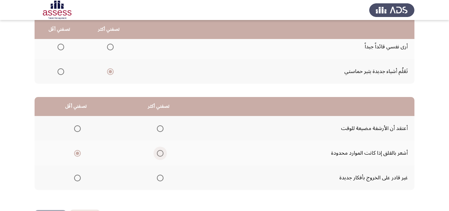
click at [158, 154] on input "Select an option" at bounding box center [160, 153] width 7 height 7
click at [70, 181] on th at bounding box center [76, 177] width 83 height 25
click at [77, 181] on span "Select an option" at bounding box center [77, 177] width 7 height 7
click at [77, 181] on input "Select an option" at bounding box center [77, 177] width 7 height 7
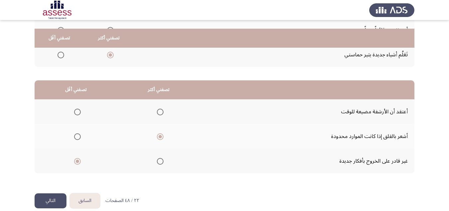
scroll to position [125, 0]
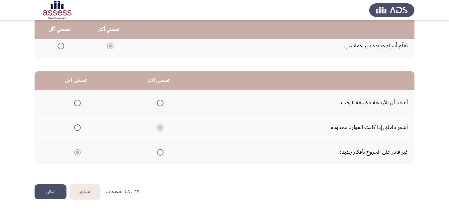
click at [46, 192] on button "التالي" at bounding box center [51, 191] width 32 height 15
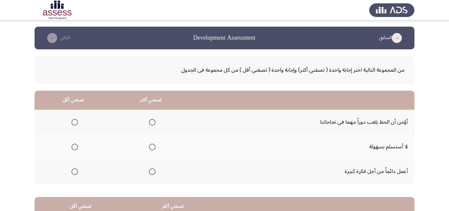
click at [152, 170] on span "Select an option" at bounding box center [152, 171] width 7 height 7
click at [152, 170] on input "Select an option" at bounding box center [152, 171] width 7 height 7
click at [78, 147] on th at bounding box center [74, 146] width 78 height 25
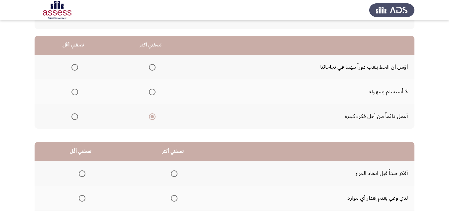
scroll to position [67, 0]
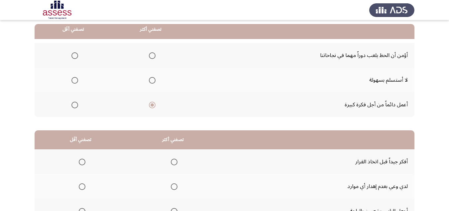
click at [72, 81] on span "Select an option" at bounding box center [75, 80] width 7 height 7
click at [72, 81] on input "Select an option" at bounding box center [75, 80] width 7 height 7
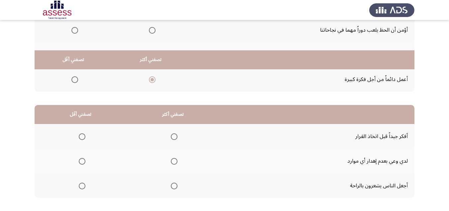
scroll to position [125, 0]
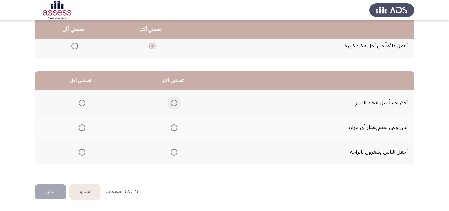
click at [173, 104] on span "Select an option" at bounding box center [174, 102] width 7 height 7
click at [173, 104] on input "Select an option" at bounding box center [174, 102] width 7 height 7
click at [83, 102] on span "Select an option" at bounding box center [82, 102] width 7 height 7
click at [83, 102] on input "Select an option" at bounding box center [82, 102] width 7 height 7
click at [172, 150] on span "Select an option" at bounding box center [174, 152] width 7 height 7
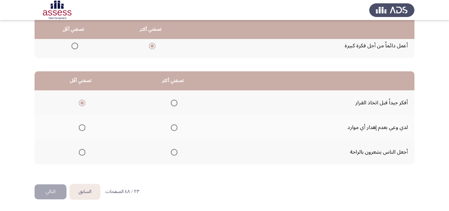
click at [172, 150] on input "Select an option" at bounding box center [174, 152] width 7 height 7
click at [47, 194] on button "التالي" at bounding box center [51, 191] width 32 height 15
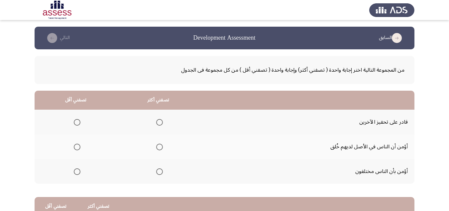
click at [165, 172] on th at bounding box center [158, 171] width 83 height 25
click at [161, 171] on span "Select an option" at bounding box center [159, 171] width 7 height 7
click at [161, 171] on input "Select an option" at bounding box center [159, 171] width 7 height 7
click at [75, 123] on span "Select an option" at bounding box center [77, 122] width 7 height 7
click at [75, 123] on input "Select an option" at bounding box center [77, 122] width 7 height 7
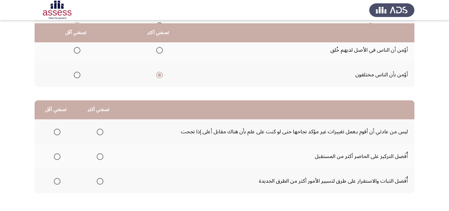
scroll to position [100, 0]
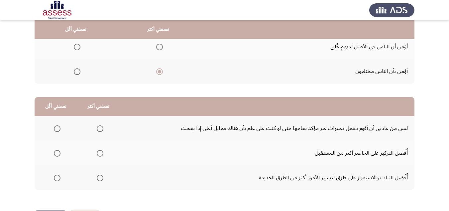
click at [99, 129] on span "Select an option" at bounding box center [100, 128] width 7 height 7
click at [99, 129] on input "Select an option" at bounding box center [100, 128] width 7 height 7
click at [54, 152] on span "Select an option" at bounding box center [57, 153] width 7 height 7
click at [54, 152] on input "Select an option" at bounding box center [57, 153] width 7 height 7
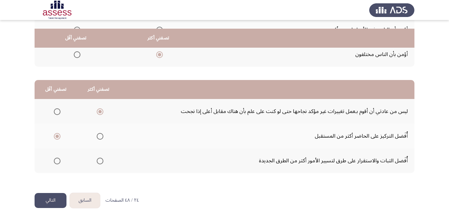
scroll to position [125, 0]
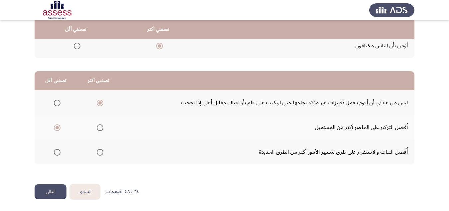
click at [59, 189] on button "التالي" at bounding box center [51, 191] width 32 height 15
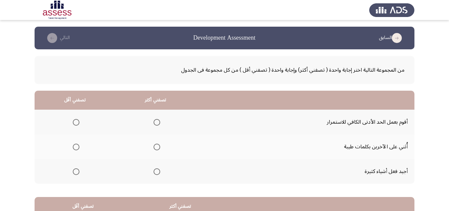
click at [155, 146] on span "Select an option" at bounding box center [157, 146] width 7 height 7
click at [155, 146] on input "Select an option" at bounding box center [157, 146] width 7 height 7
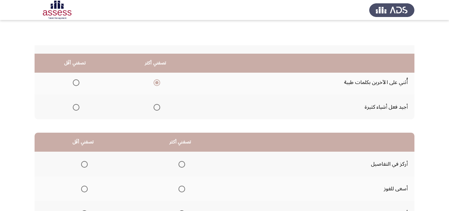
scroll to position [59, 0]
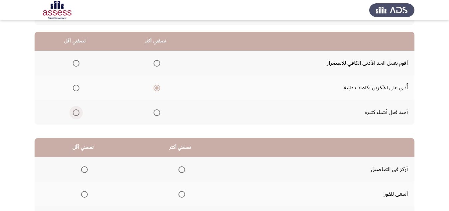
click at [78, 113] on span "Select an option" at bounding box center [76, 112] width 7 height 7
click at [78, 113] on input "Select an option" at bounding box center [76, 112] width 7 height 7
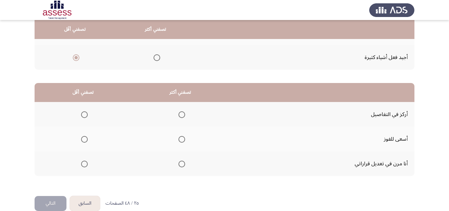
scroll to position [125, 0]
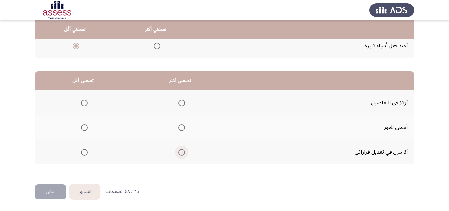
click at [180, 154] on span "Select an option" at bounding box center [182, 152] width 7 height 7
click at [180, 154] on input "Select an option" at bounding box center [182, 152] width 7 height 7
click at [87, 103] on th at bounding box center [83, 102] width 97 height 25
click at [83, 102] on span "Select an option" at bounding box center [84, 102] width 7 height 7
click at [83, 102] on input "Select an option" at bounding box center [84, 102] width 7 height 7
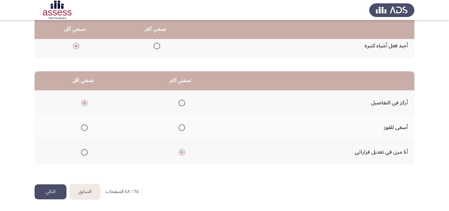
click at [50, 192] on button "التالي" at bounding box center [51, 191] width 32 height 15
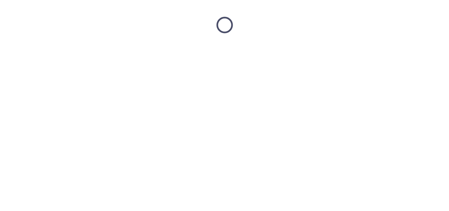
scroll to position [0, 0]
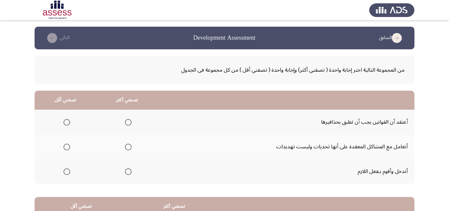
click at [64, 122] on span "Select an option" at bounding box center [67, 122] width 7 height 7
click at [64, 122] on input "Select an option" at bounding box center [67, 122] width 7 height 7
click at [129, 169] on span "Select an option" at bounding box center [128, 171] width 7 height 7
click at [129, 169] on input "Select an option" at bounding box center [128, 171] width 7 height 7
click at [128, 120] on span "Select an option" at bounding box center [128, 122] width 7 height 7
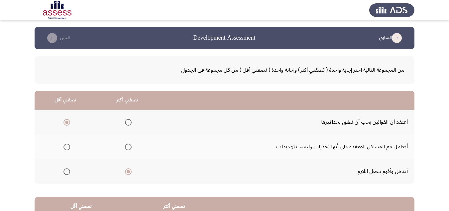
click at [128, 120] on input "Select an option" at bounding box center [128, 122] width 7 height 7
click at [65, 170] on span "Select an option" at bounding box center [67, 171] width 7 height 7
click at [65, 170] on input "Select an option" at bounding box center [67, 171] width 7 height 7
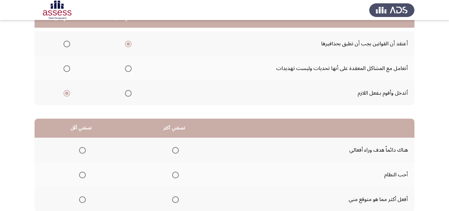
scroll to position [67, 0]
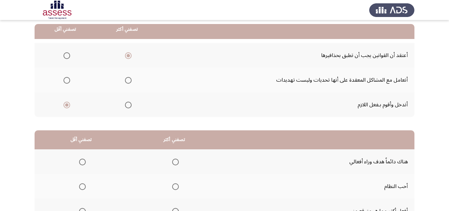
click at [68, 81] on span "Select an option" at bounding box center [67, 80] width 7 height 7
click at [68, 81] on input "Select an option" at bounding box center [67, 80] width 7 height 7
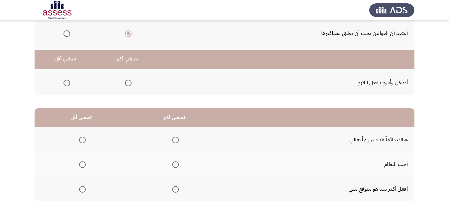
scroll to position [125, 0]
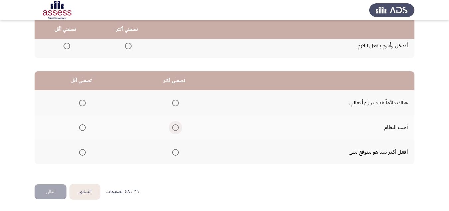
click at [175, 128] on span "Select an option" at bounding box center [175, 127] width 7 height 7
click at [175, 128] on input "Select an option" at bounding box center [175, 127] width 7 height 7
click at [83, 101] on span "Select an option" at bounding box center [82, 102] width 7 height 7
click at [83, 101] on input "Select an option" at bounding box center [82, 102] width 7 height 7
click at [57, 193] on button "التالي" at bounding box center [51, 191] width 32 height 15
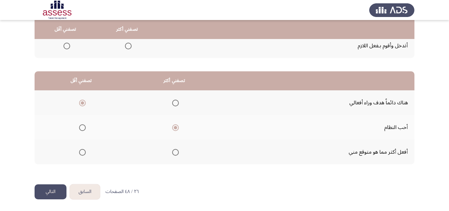
scroll to position [0, 0]
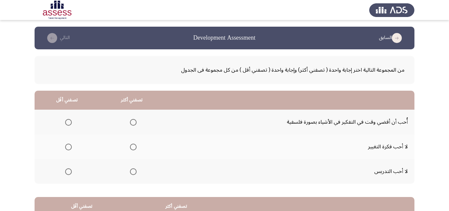
click at [133, 171] on span "Select an option" at bounding box center [133, 171] width 0 height 0
click at [132, 171] on input "Select an option" at bounding box center [133, 171] width 7 height 7
click at [66, 121] on span "Select an option" at bounding box center [68, 122] width 7 height 7
click at [66, 121] on input "Select an option" at bounding box center [68, 122] width 7 height 7
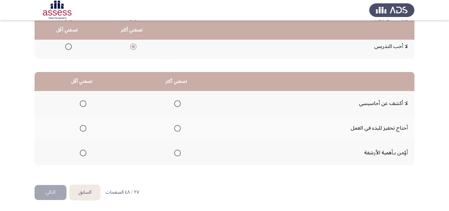
scroll to position [125, 0]
click at [177, 102] on span "Select an option" at bounding box center [177, 102] width 7 height 7
click at [177, 102] on input "Select an option" at bounding box center [177, 102] width 7 height 7
click at [87, 128] on th at bounding box center [82, 127] width 94 height 25
click at [84, 127] on span "Select an option" at bounding box center [83, 127] width 7 height 7
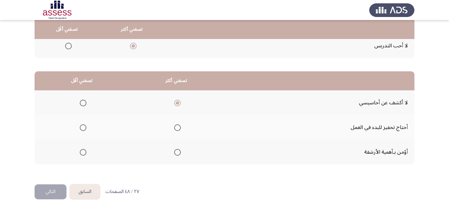
click at [84, 127] on input "Select an option" at bounding box center [83, 127] width 7 height 7
click at [80, 101] on span "Select an option" at bounding box center [83, 102] width 7 height 7
click at [80, 101] on input "Select an option" at bounding box center [83, 102] width 7 height 7
click at [179, 152] on span "Select an option" at bounding box center [177, 152] width 7 height 7
click at [179, 152] on input "Select an option" at bounding box center [177, 152] width 7 height 7
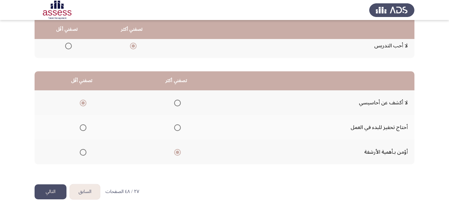
click at [43, 190] on button "التالي" at bounding box center [51, 191] width 32 height 15
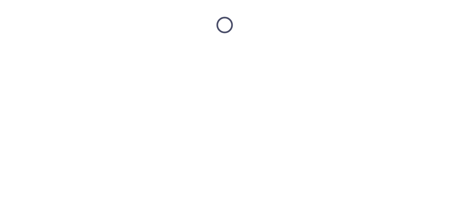
scroll to position [0, 0]
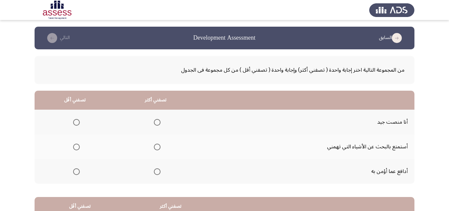
click at [77, 146] on span "Select an option" at bounding box center [76, 146] width 7 height 7
click at [77, 146] on input "Select an option" at bounding box center [76, 146] width 7 height 7
click at [156, 174] on span "Select an option" at bounding box center [157, 171] width 7 height 7
click at [156, 174] on input "Select an option" at bounding box center [157, 171] width 7 height 7
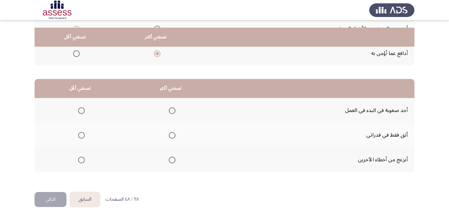
scroll to position [125, 0]
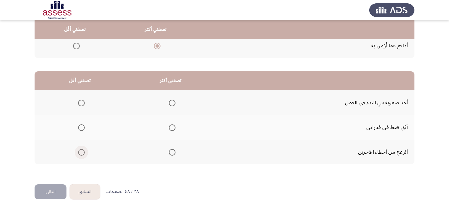
click at [78, 149] on span "Select an option" at bounding box center [81, 152] width 7 height 7
click at [78, 149] on input "Select an option" at bounding box center [81, 152] width 7 height 7
click at [171, 127] on span "Select an option" at bounding box center [172, 127] width 7 height 7
click at [171, 127] on input "Select an option" at bounding box center [172, 127] width 7 height 7
click at [57, 188] on button "التالي" at bounding box center [51, 191] width 32 height 15
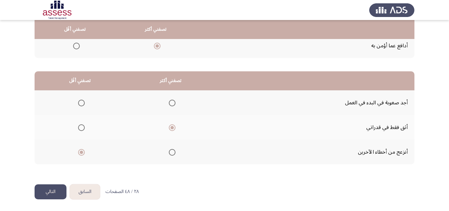
scroll to position [0, 0]
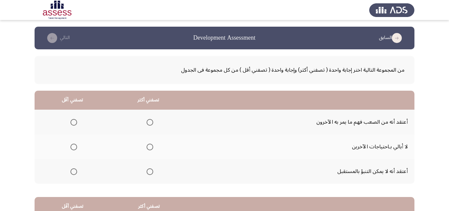
click at [72, 147] on span "Select an option" at bounding box center [74, 146] width 7 height 7
click at [72, 147] on input "Select an option" at bounding box center [74, 146] width 7 height 7
click at [151, 172] on span "Select an option" at bounding box center [150, 171] width 7 height 7
click at [151, 172] on input "Select an option" at bounding box center [150, 171] width 7 height 7
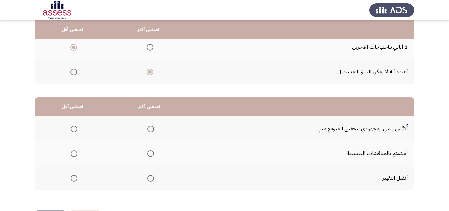
scroll to position [100, 0]
click at [70, 150] on label "Select an option" at bounding box center [72, 153] width 9 height 7
click at [71, 150] on input "Select an option" at bounding box center [74, 153] width 7 height 7
click at [151, 179] on span "Select an option" at bounding box center [150, 177] width 7 height 7
click at [151, 179] on input "Select an option" at bounding box center [150, 177] width 7 height 7
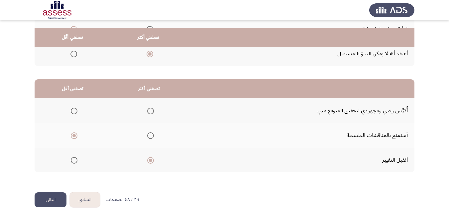
scroll to position [125, 0]
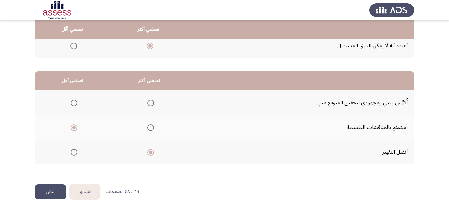
click at [49, 193] on button "التالي" at bounding box center [51, 191] width 32 height 15
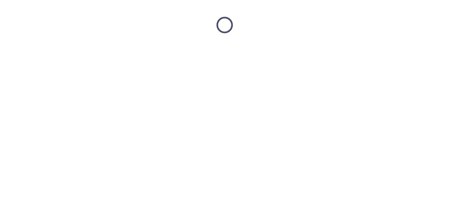
scroll to position [0, 0]
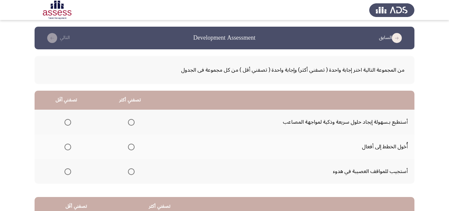
click at [131, 172] on span "Select an option" at bounding box center [131, 171] width 7 height 7
click at [131, 172] on input "Select an option" at bounding box center [131, 171] width 7 height 7
click at [69, 123] on span "Select an option" at bounding box center [68, 122] width 7 height 7
click at [69, 123] on input "Select an option" at bounding box center [68, 122] width 7 height 7
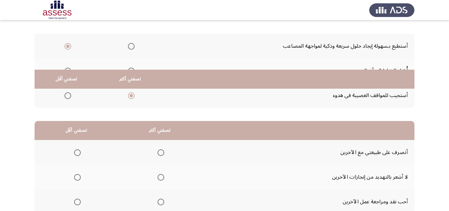
scroll to position [125, 0]
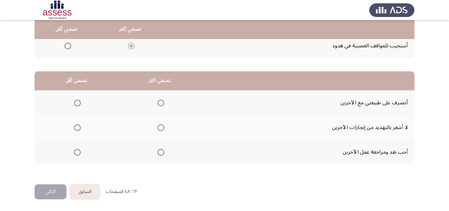
click at [159, 101] on span "Select an option" at bounding box center [161, 102] width 7 height 7
click at [159, 101] on input "Select an option" at bounding box center [161, 102] width 7 height 7
click at [165, 129] on th at bounding box center [159, 127] width 83 height 25
click at [160, 126] on span "Select an option" at bounding box center [161, 127] width 7 height 7
click at [160, 126] on input "Select an option" at bounding box center [161, 127] width 7 height 7
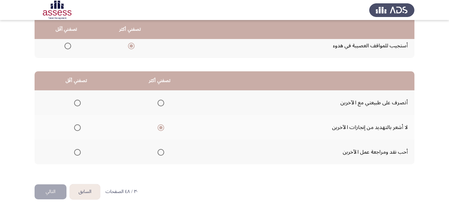
click at [77, 101] on span "Select an option" at bounding box center [77, 102] width 7 height 7
click at [77, 101] on input "Select an option" at bounding box center [77, 102] width 7 height 7
click at [54, 188] on button "التالي" at bounding box center [51, 191] width 32 height 15
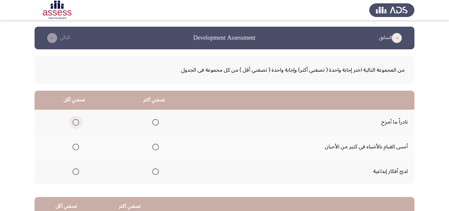
click at [78, 121] on span "Select an option" at bounding box center [76, 122] width 7 height 7
click at [78, 121] on input "Select an option" at bounding box center [76, 122] width 7 height 7
click at [152, 169] on span "Select an option" at bounding box center [155, 171] width 7 height 7
click at [152, 169] on input "Select an option" at bounding box center [155, 171] width 7 height 7
click at [153, 119] on span "Select an option" at bounding box center [155, 122] width 7 height 7
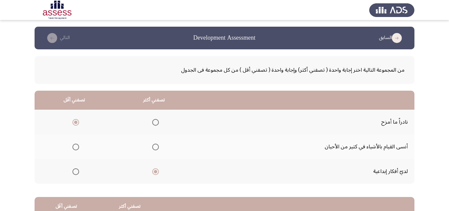
click at [153, 119] on input "Select an option" at bounding box center [155, 122] width 7 height 7
click at [80, 171] on th at bounding box center [75, 171] width 80 height 25
click at [77, 171] on span "Select an option" at bounding box center [76, 171] width 7 height 7
click at [77, 171] on input "Select an option" at bounding box center [76, 171] width 7 height 7
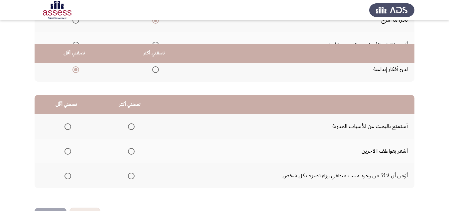
scroll to position [125, 0]
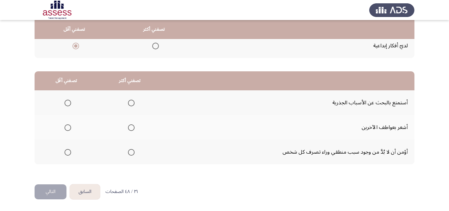
click at [128, 127] on span "Select an option" at bounding box center [131, 127] width 7 height 7
click at [128, 127] on input "Select an option" at bounding box center [131, 127] width 7 height 7
click at [65, 152] on span "Select an option" at bounding box center [68, 152] width 7 height 7
click at [65, 152] on input "Select an option" at bounding box center [68, 152] width 7 height 7
click at [58, 188] on button "التالي" at bounding box center [51, 191] width 32 height 15
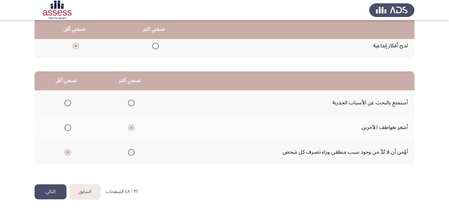
scroll to position [0, 0]
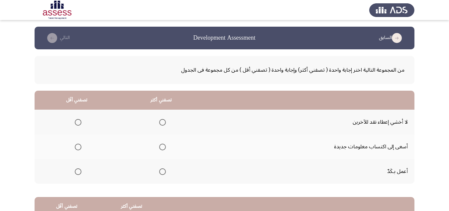
click at [160, 146] on span "Select an option" at bounding box center [162, 146] width 7 height 7
click at [160, 146] on input "Select an option" at bounding box center [162, 146] width 7 height 7
click at [81, 123] on span "Select an option" at bounding box center [78, 122] width 7 height 7
click at [81, 123] on input "Select an option" at bounding box center [78, 122] width 7 height 7
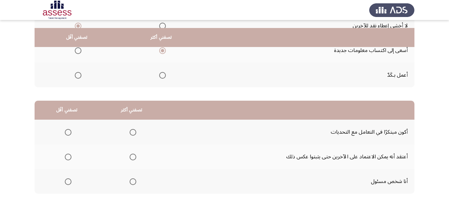
scroll to position [125, 0]
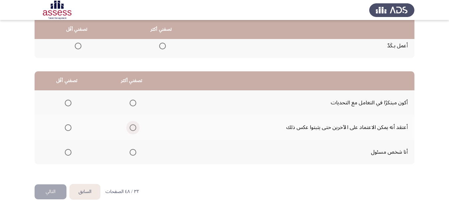
click at [135, 127] on span "Select an option" at bounding box center [133, 127] width 7 height 7
click at [135, 127] on input "Select an option" at bounding box center [133, 127] width 7 height 7
click at [70, 102] on span "Select an option" at bounding box center [68, 102] width 7 height 7
click at [70, 102] on input "Select an option" at bounding box center [68, 102] width 7 height 7
click at [63, 189] on button "التالي" at bounding box center [51, 191] width 32 height 15
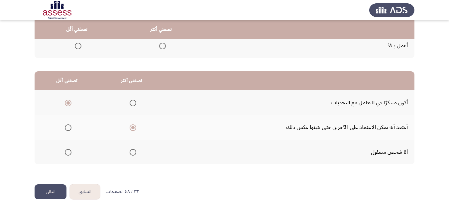
scroll to position [0, 0]
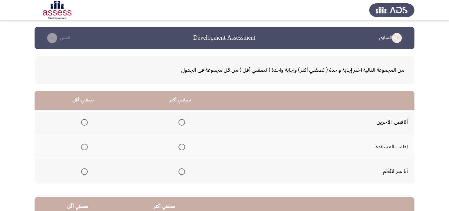
click at [84, 172] on span "Select an option" at bounding box center [84, 171] width 7 height 7
click at [84, 172] on input "Select an option" at bounding box center [84, 171] width 7 height 7
click at [181, 147] on span "Select an option" at bounding box center [182, 146] width 7 height 7
click at [181, 147] on input "Select an option" at bounding box center [182, 146] width 7 height 7
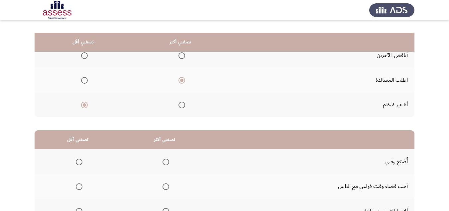
scroll to position [125, 0]
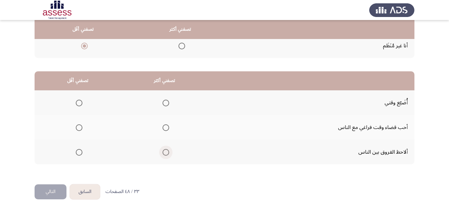
click at [163, 153] on span "Select an option" at bounding box center [166, 152] width 7 height 7
click at [163, 153] on input "Select an option" at bounding box center [166, 152] width 7 height 7
click at [77, 102] on span "Select an option" at bounding box center [79, 102] width 7 height 7
click at [77, 102] on input "Select an option" at bounding box center [79, 102] width 7 height 7
click at [50, 185] on button "التالي" at bounding box center [51, 191] width 32 height 15
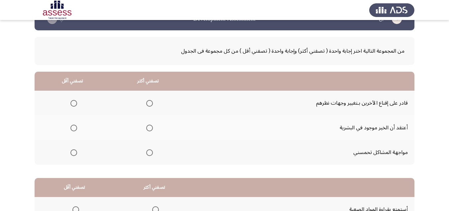
scroll to position [33, 0]
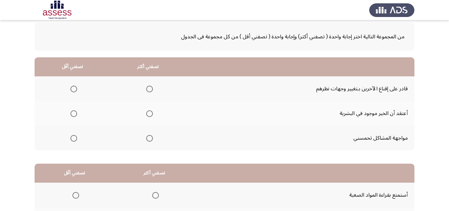
click at [150, 87] on span "Select an option" at bounding box center [149, 88] width 7 height 7
click at [150, 87] on input "Select an option" at bounding box center [149, 88] width 7 height 7
click at [71, 136] on span "Select an option" at bounding box center [74, 138] width 7 height 7
click at [71, 136] on input "Select an option" at bounding box center [74, 138] width 7 height 7
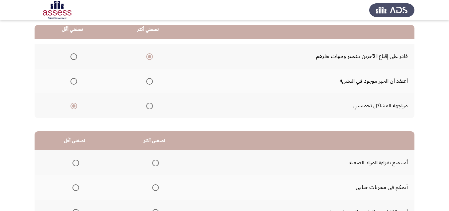
scroll to position [125, 0]
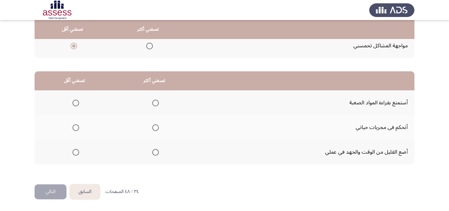
click at [156, 128] on span "Select an option" at bounding box center [155, 127] width 7 height 7
click at [156, 128] on input "Select an option" at bounding box center [155, 127] width 7 height 7
click at [78, 101] on span "Select an option" at bounding box center [76, 102] width 7 height 7
click at [78, 101] on input "Select an option" at bounding box center [76, 102] width 7 height 7
click at [44, 188] on button "التالي" at bounding box center [51, 191] width 32 height 15
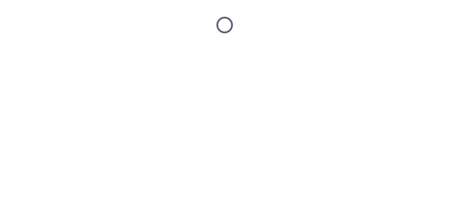
scroll to position [0, 0]
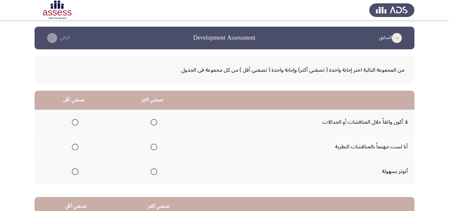
click at [74, 171] on span "Select an option" at bounding box center [75, 171] width 7 height 7
click at [74, 171] on input "Select an option" at bounding box center [75, 171] width 7 height 7
click at [76, 122] on span "Select an option" at bounding box center [75, 122] width 7 height 7
click at [76, 122] on input "Select an option" at bounding box center [75, 122] width 7 height 7
click at [76, 172] on span "Select an option" at bounding box center [75, 171] width 7 height 7
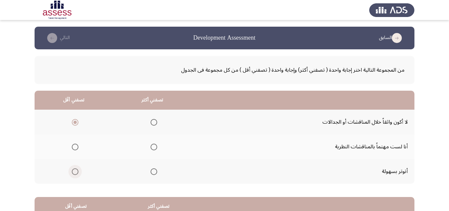
click at [76, 172] on input "Select an option" at bounding box center [75, 171] width 7 height 7
click at [148, 122] on label "Select an option" at bounding box center [152, 122] width 9 height 7
click at [151, 122] on input "Select an option" at bounding box center [154, 122] width 7 height 7
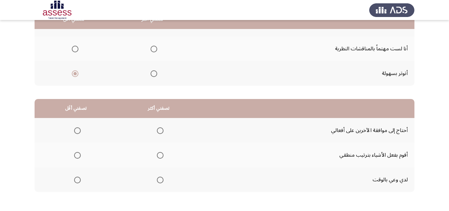
scroll to position [100, 0]
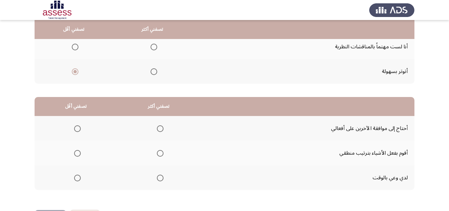
click at [161, 178] on span "Select an option" at bounding box center [160, 177] width 7 height 7
click at [161, 178] on input "Select an option" at bounding box center [160, 177] width 7 height 7
click at [75, 151] on span "Select an option" at bounding box center [77, 153] width 7 height 7
click at [75, 151] on input "Select an option" at bounding box center [77, 153] width 7 height 7
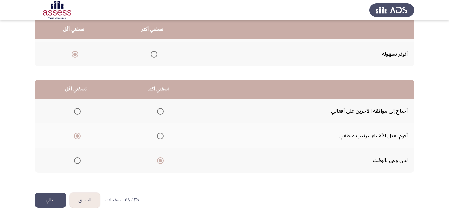
scroll to position [125, 0]
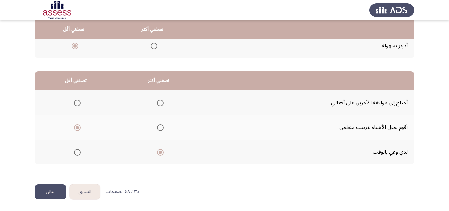
click at [64, 189] on button "التالي" at bounding box center [51, 191] width 32 height 15
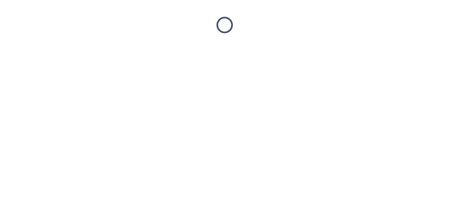
scroll to position [0, 0]
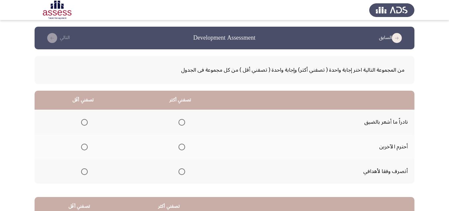
click at [182, 147] on span "Select an option" at bounding box center [182, 146] width 7 height 7
click at [182, 147] on input "Select an option" at bounding box center [182, 146] width 7 height 7
click at [86, 172] on span "Select an option" at bounding box center [84, 171] width 7 height 7
click at [86, 172] on input "Select an option" at bounding box center [84, 171] width 7 height 7
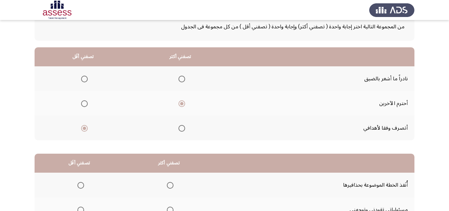
scroll to position [100, 0]
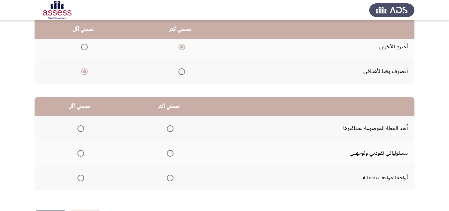
click at [161, 177] on th at bounding box center [169, 177] width 90 height 25
click at [167, 175] on span "Select an option" at bounding box center [170, 177] width 7 height 7
click at [167, 175] on input "Select an option" at bounding box center [170, 177] width 7 height 7
click at [78, 152] on span "Select an option" at bounding box center [81, 153] width 7 height 7
click at [78, 152] on input "Select an option" at bounding box center [81, 153] width 7 height 7
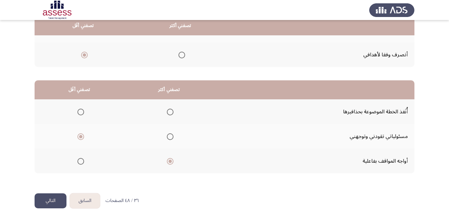
scroll to position [125, 0]
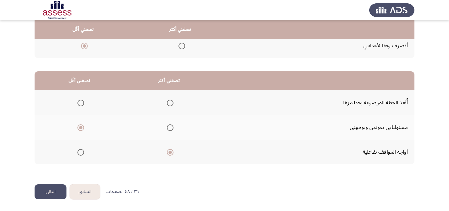
click at [55, 189] on button "التالي" at bounding box center [51, 191] width 32 height 15
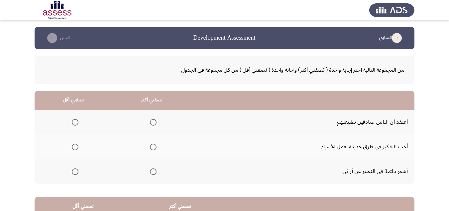
click at [153, 145] on span "Select an option" at bounding box center [153, 146] width 7 height 7
click at [153, 145] on input "Select an option" at bounding box center [153, 146] width 7 height 7
click at [75, 172] on span "Select an option" at bounding box center [75, 171] width 7 height 7
click at [75, 172] on input "Select an option" at bounding box center [75, 171] width 7 height 7
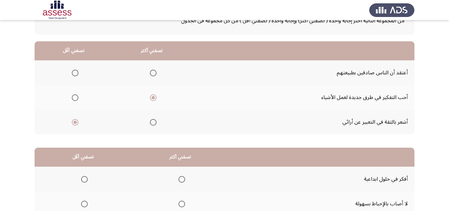
scroll to position [125, 0]
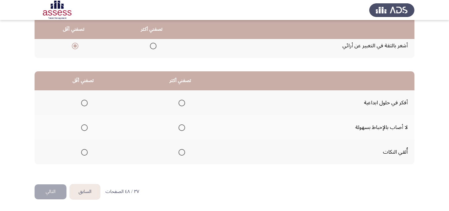
click at [84, 128] on span "Select an option" at bounding box center [84, 127] width 7 height 7
click at [84, 128] on input "Select an option" at bounding box center [84, 127] width 7 height 7
click at [181, 99] on span "Select an option" at bounding box center [182, 102] width 7 height 7
click at [181, 99] on input "Select an option" at bounding box center [182, 102] width 7 height 7
click at [63, 192] on button "التالي" at bounding box center [51, 191] width 32 height 15
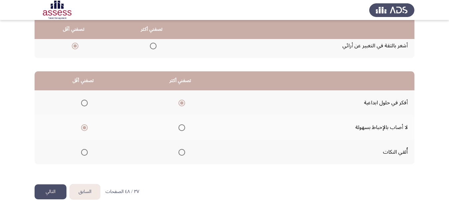
scroll to position [0, 0]
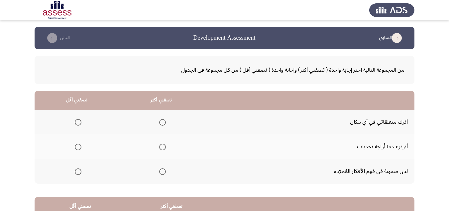
click at [168, 119] on th at bounding box center [161, 121] width 84 height 25
click at [76, 146] on span "Select an option" at bounding box center [78, 146] width 7 height 7
click at [76, 146] on input "Select an option" at bounding box center [78, 146] width 7 height 7
click at [160, 122] on span "Select an option" at bounding box center [162, 122] width 7 height 7
click at [160, 122] on input "Select an option" at bounding box center [162, 122] width 7 height 7
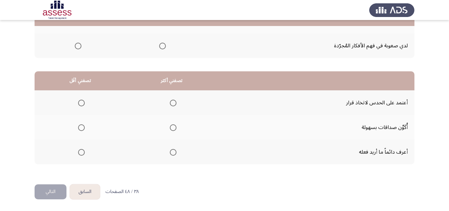
scroll to position [92, 0]
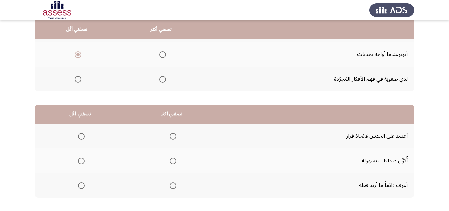
click at [169, 158] on label "Select an option" at bounding box center [171, 160] width 9 height 7
click at [170, 158] on input "Select an option" at bounding box center [173, 160] width 7 height 7
click at [83, 183] on span "Select an option" at bounding box center [81, 185] width 7 height 7
click at [83, 183] on input "Select an option" at bounding box center [81, 185] width 7 height 7
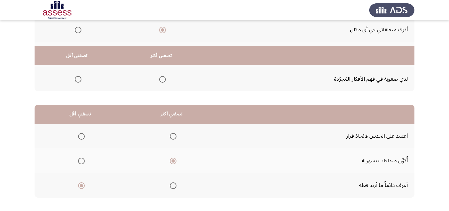
scroll to position [125, 0]
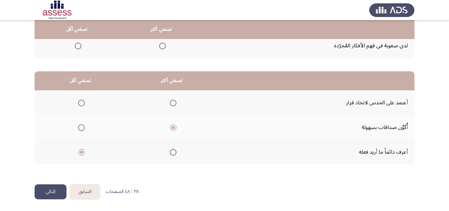
click at [45, 190] on button "التالي" at bounding box center [51, 191] width 32 height 15
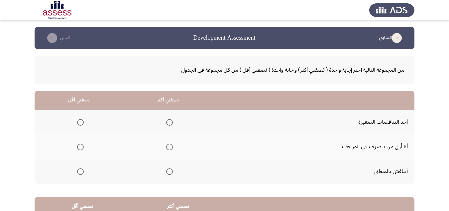
click at [170, 170] on span "Select an option" at bounding box center [169, 171] width 7 height 7
click at [170, 170] on input "Select an option" at bounding box center [169, 171] width 7 height 7
click at [81, 145] on span "Select an option" at bounding box center [80, 146] width 7 height 7
click at [81, 145] on input "Select an option" at bounding box center [80, 146] width 7 height 7
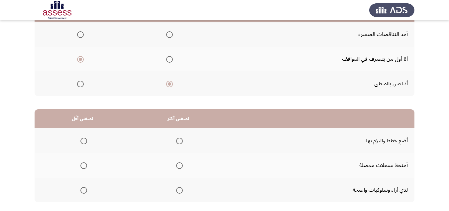
scroll to position [125, 0]
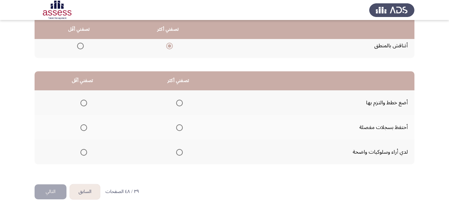
click at [179, 127] on span "Select an option" at bounding box center [179, 127] width 7 height 7
click at [179, 127] on input "Select an option" at bounding box center [179, 127] width 7 height 7
click at [81, 104] on span "Select an option" at bounding box center [84, 102] width 7 height 7
click at [81, 104] on input "Select an option" at bounding box center [84, 102] width 7 height 7
click at [53, 188] on button "التالي" at bounding box center [51, 191] width 32 height 15
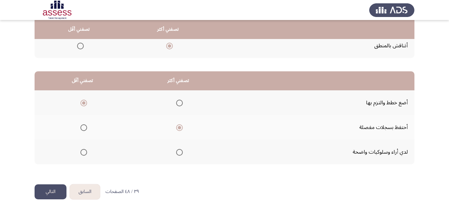
scroll to position [0, 0]
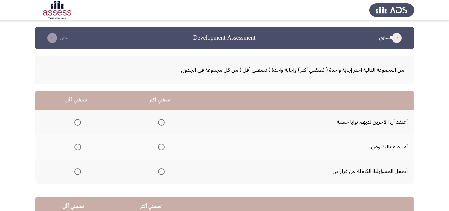
click at [160, 149] on span "Select an option" at bounding box center [161, 146] width 7 height 7
click at [160, 149] on input "Select an option" at bounding box center [161, 146] width 7 height 7
click at [161, 122] on span "Select an option" at bounding box center [161, 122] width 7 height 7
click at [161, 122] on input "Select an option" at bounding box center [161, 122] width 7 height 7
click at [78, 147] on span "Select an option" at bounding box center [78, 146] width 7 height 7
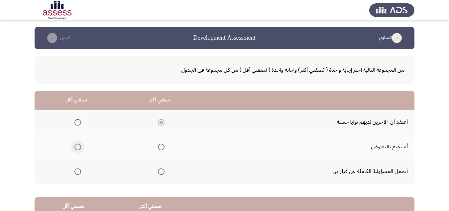
click at [78, 147] on input "Select an option" at bounding box center [78, 146] width 7 height 7
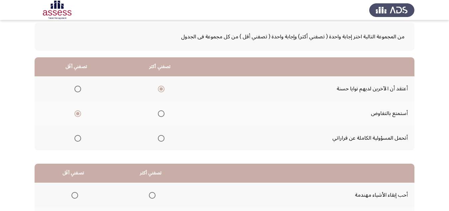
scroll to position [125, 0]
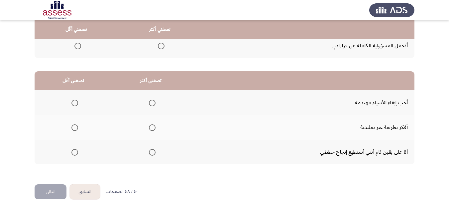
click at [152, 102] on span "Select an option" at bounding box center [152, 102] width 7 height 7
click at [152, 102] on input "Select an option" at bounding box center [152, 102] width 7 height 7
click at [75, 129] on span "Select an option" at bounding box center [75, 127] width 7 height 7
click at [75, 129] on input "Select an option" at bounding box center [75, 127] width 7 height 7
click at [56, 189] on button "التالي" at bounding box center [51, 191] width 32 height 15
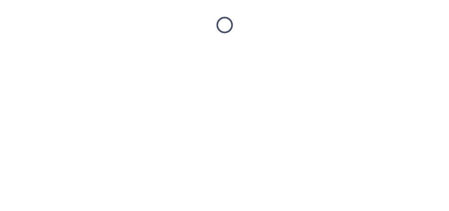
scroll to position [0, 0]
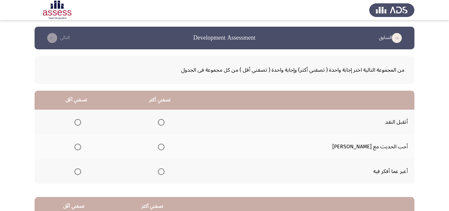
click at [165, 146] on span "Select an option" at bounding box center [161, 146] width 7 height 7
click at [165, 146] on input "Select an option" at bounding box center [161, 146] width 7 height 7
click at [81, 173] on span "Select an option" at bounding box center [78, 171] width 7 height 7
click at [81, 173] on input "Select an option" at bounding box center [78, 171] width 7 height 7
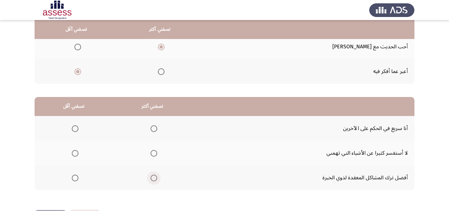
click at [154, 178] on span "Select an option" at bounding box center [154, 178] width 0 height 0
click at [153, 178] on input "Select an option" at bounding box center [154, 177] width 7 height 7
click at [78, 151] on span "Select an option" at bounding box center [75, 153] width 7 height 7
click at [78, 151] on input "Select an option" at bounding box center [75, 153] width 7 height 7
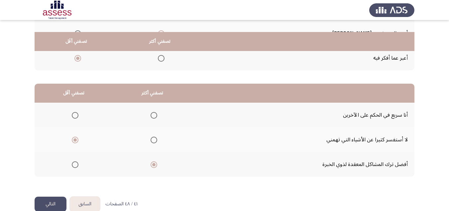
scroll to position [125, 0]
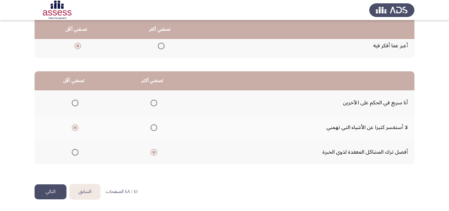
click at [62, 188] on button "التالي" at bounding box center [51, 191] width 32 height 15
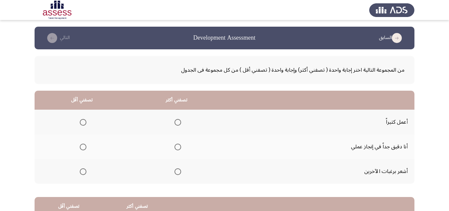
click at [176, 171] on span "Select an option" at bounding box center [178, 171] width 7 height 7
click at [176, 171] on input "Select an option" at bounding box center [178, 171] width 7 height 7
click at [82, 145] on span "Select an option" at bounding box center [83, 146] width 7 height 7
click at [82, 145] on input "Select an option" at bounding box center [83, 146] width 7 height 7
click at [179, 145] on span "Select an option" at bounding box center [178, 146] width 7 height 7
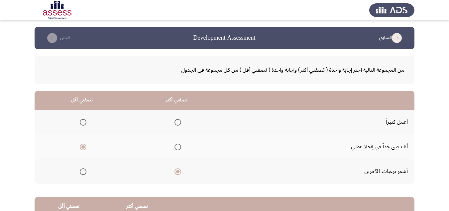
click at [179, 145] on input "Select an option" at bounding box center [178, 146] width 7 height 7
click at [82, 171] on span "Select an option" at bounding box center [83, 171] width 7 height 7
click at [82, 171] on input "Select an option" at bounding box center [83, 171] width 7 height 7
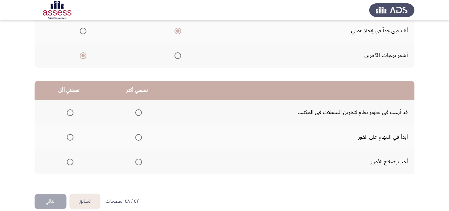
scroll to position [125, 0]
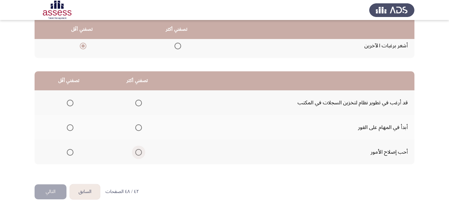
click at [136, 149] on span "Select an option" at bounding box center [138, 152] width 7 height 7
click at [136, 149] on input "Select an option" at bounding box center [138, 152] width 7 height 7
click at [135, 106] on span "Select an option" at bounding box center [138, 102] width 7 height 7
click at [135, 106] on input "Select an option" at bounding box center [138, 102] width 7 height 7
click at [70, 150] on span "Select an option" at bounding box center [70, 152] width 7 height 7
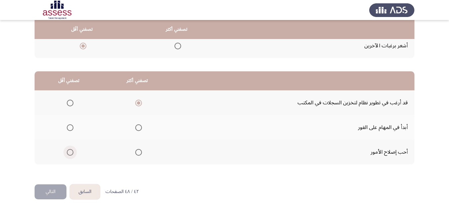
click at [70, 150] on input "Select an option" at bounding box center [70, 152] width 7 height 7
click at [59, 191] on button "التالي" at bounding box center [51, 191] width 32 height 15
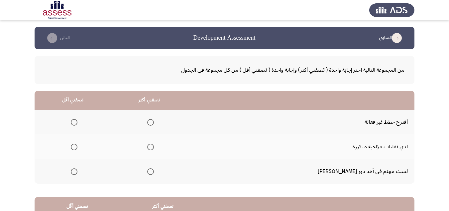
click at [78, 147] on span "Select an option" at bounding box center [74, 146] width 7 height 7
click at [78, 147] on input "Select an option" at bounding box center [74, 146] width 7 height 7
click at [154, 173] on span "Select an option" at bounding box center [150, 171] width 7 height 7
click at [154, 173] on input "Select an option" at bounding box center [150, 171] width 7 height 7
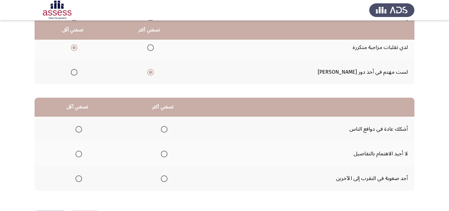
scroll to position [100, 0]
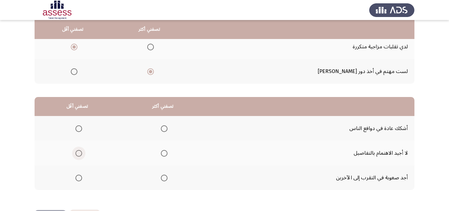
click at [80, 152] on span "Select an option" at bounding box center [79, 153] width 7 height 7
click at [80, 152] on input "Select an option" at bounding box center [79, 153] width 7 height 7
click at [165, 154] on span "Select an option" at bounding box center [164, 153] width 7 height 7
click at [165, 154] on input "Select an option" at bounding box center [164, 153] width 7 height 7
click at [77, 178] on span "Select an option" at bounding box center [79, 177] width 7 height 7
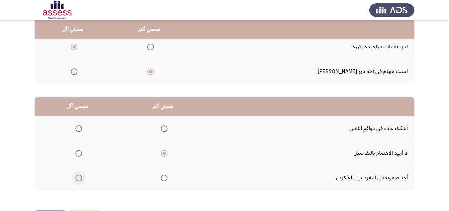
click at [77, 178] on input "Select an option" at bounding box center [79, 177] width 7 height 7
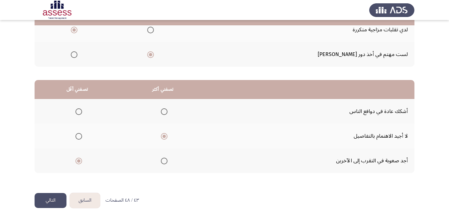
scroll to position [125, 0]
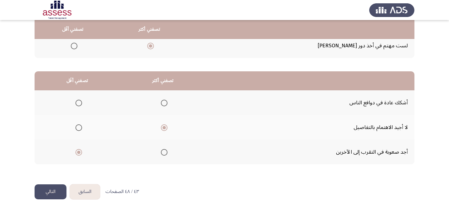
click at [58, 193] on button "التالي" at bounding box center [51, 191] width 32 height 15
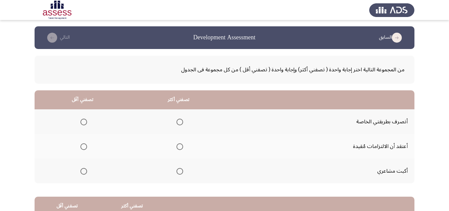
scroll to position [0, 0]
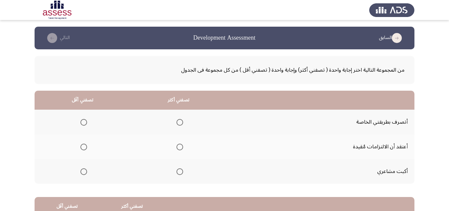
click at [183, 147] on span "Select an option" at bounding box center [180, 146] width 7 height 7
click at [183, 147] on input "Select an option" at bounding box center [180, 146] width 7 height 7
click at [84, 121] on span "Select an option" at bounding box center [84, 122] width 7 height 7
click at [84, 121] on input "Select an option" at bounding box center [84, 122] width 7 height 7
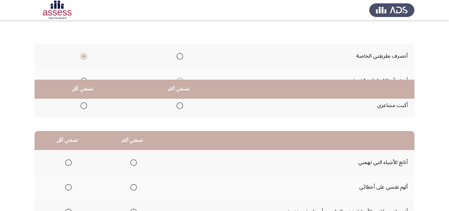
scroll to position [125, 0]
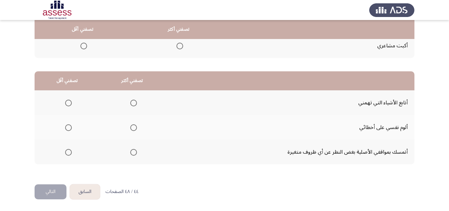
click at [132, 104] on span "Select an option" at bounding box center [133, 102] width 7 height 7
click at [132, 104] on input "Select an option" at bounding box center [133, 102] width 7 height 7
click at [67, 124] on span "Select an option" at bounding box center [68, 127] width 7 height 7
click at [67, 124] on input "Select an option" at bounding box center [68, 127] width 7 height 7
click at [53, 196] on button "التالي" at bounding box center [51, 191] width 32 height 15
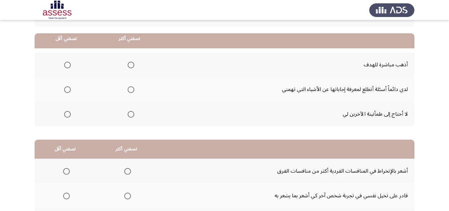
scroll to position [67, 0]
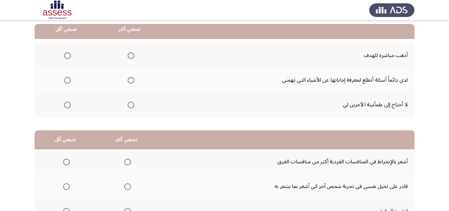
click at [130, 54] on span "Select an option" at bounding box center [131, 55] width 7 height 7
click at [130, 54] on input "Select an option" at bounding box center [131, 55] width 7 height 7
click at [67, 79] on span "Select an option" at bounding box center [67, 80] width 7 height 7
click at [67, 79] on input "Select an option" at bounding box center [67, 80] width 7 height 7
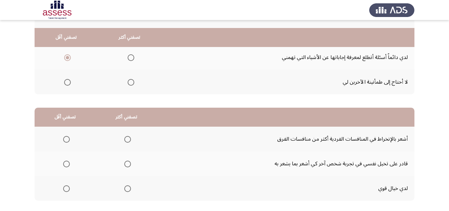
scroll to position [125, 0]
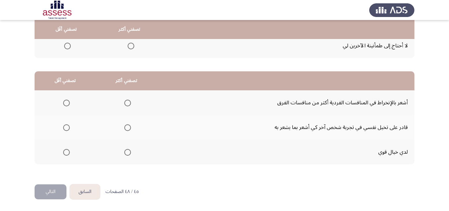
click at [128, 129] on span "Select an option" at bounding box center [127, 127] width 7 height 7
click at [128, 129] on input "Select an option" at bounding box center [127, 127] width 7 height 7
click at [66, 152] on span "Select an option" at bounding box center [66, 152] width 7 height 7
click at [66, 152] on input "Select an option" at bounding box center [66, 152] width 7 height 7
click at [49, 194] on button "التالي" at bounding box center [51, 191] width 32 height 15
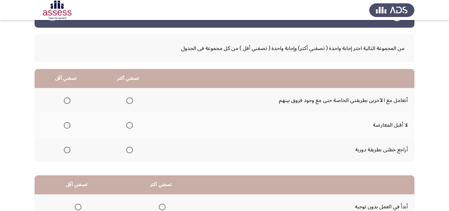
scroll to position [33, 0]
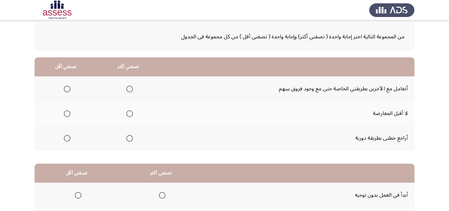
click at [131, 137] on span "Select an option" at bounding box center [129, 138] width 7 height 7
click at [131, 137] on input "Select an option" at bounding box center [129, 138] width 7 height 7
click at [65, 90] on span "Select an option" at bounding box center [67, 88] width 7 height 7
click at [65, 90] on input "Select an option" at bounding box center [67, 88] width 7 height 7
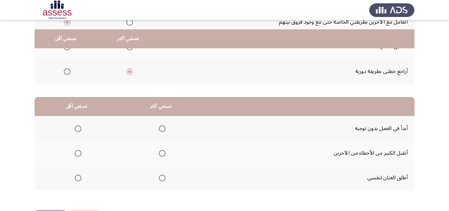
scroll to position [125, 0]
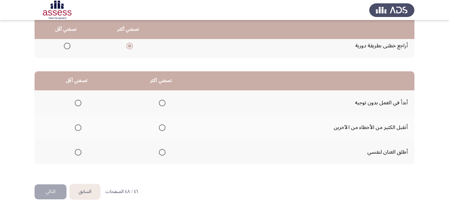
click at [77, 128] on span "Select an option" at bounding box center [78, 127] width 7 height 7
click at [77, 128] on input "Select an option" at bounding box center [78, 127] width 7 height 7
click at [159, 152] on label "Select an option" at bounding box center [160, 152] width 9 height 7
click at [159, 152] on input "Select an option" at bounding box center [162, 152] width 7 height 7
click at [58, 191] on button "التالي" at bounding box center [51, 191] width 32 height 15
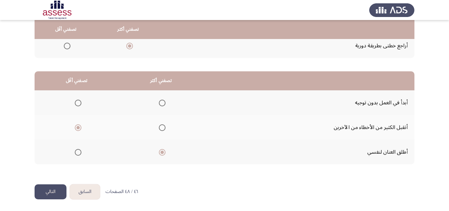
scroll to position [0, 0]
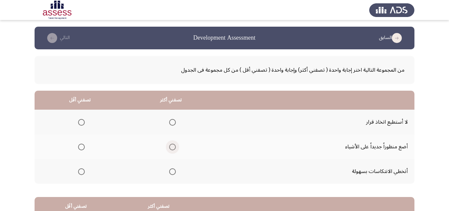
click at [170, 150] on span "Select an option" at bounding box center [172, 146] width 7 height 7
click at [170, 150] on input "Select an option" at bounding box center [172, 146] width 7 height 7
click at [80, 171] on span "Select an option" at bounding box center [81, 171] width 7 height 7
click at [80, 171] on input "Select an option" at bounding box center [81, 171] width 7 height 7
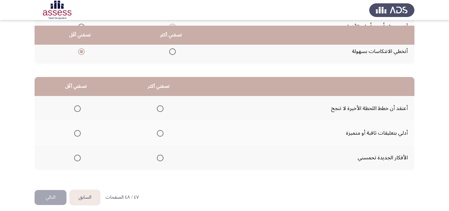
scroll to position [125, 0]
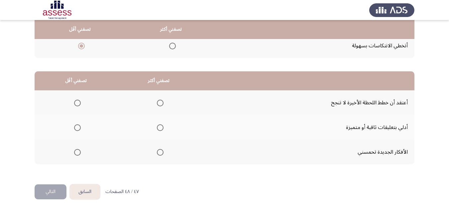
click at [162, 152] on span "Select an option" at bounding box center [160, 152] width 7 height 7
click at [162, 152] on input "Select an option" at bounding box center [160, 152] width 7 height 7
click at [79, 124] on span "Select an option" at bounding box center [77, 127] width 7 height 7
click at [79, 124] on input "Select an option" at bounding box center [77, 127] width 7 height 7
click at [61, 190] on button "التالي" at bounding box center [51, 191] width 32 height 15
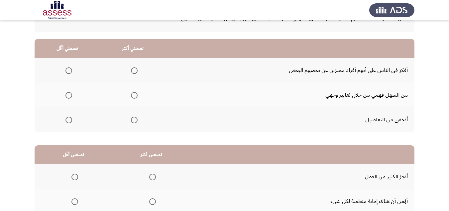
scroll to position [0, 0]
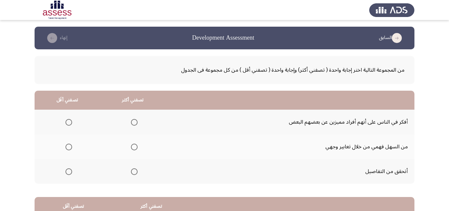
click at [131, 149] on span "Select an option" at bounding box center [134, 146] width 7 height 7
click at [131, 149] on input "Select an option" at bounding box center [134, 146] width 7 height 7
click at [73, 122] on th at bounding box center [68, 121] width 66 height 25
click at [69, 120] on span "Select an option" at bounding box center [69, 122] width 7 height 7
click at [69, 120] on input "Select an option" at bounding box center [69, 122] width 7 height 7
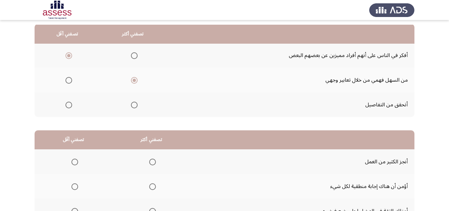
scroll to position [125, 0]
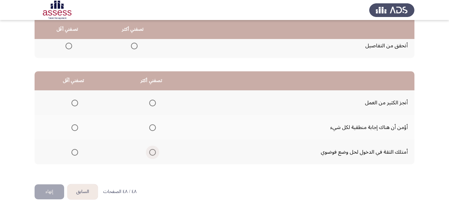
click at [155, 154] on span "Select an option" at bounding box center [152, 152] width 7 height 7
click at [155, 154] on input "Select an option" at bounding box center [152, 152] width 7 height 7
click at [66, 105] on th at bounding box center [74, 102] width 78 height 25
click at [76, 104] on span "Select an option" at bounding box center [75, 102] width 7 height 7
click at [76, 104] on input "Select an option" at bounding box center [75, 102] width 7 height 7
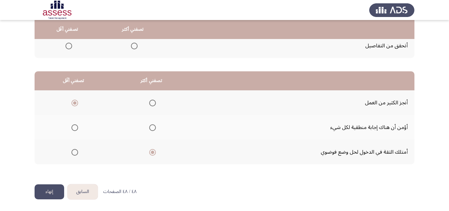
click at [56, 188] on button "إنهاء" at bounding box center [50, 191] width 30 height 15
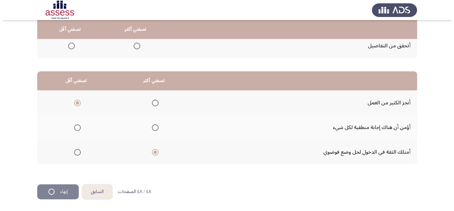
scroll to position [0, 0]
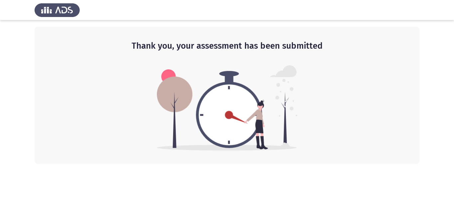
click at [208, 70] on img at bounding box center [227, 107] width 141 height 85
